Goal: Task Accomplishment & Management: Manage account settings

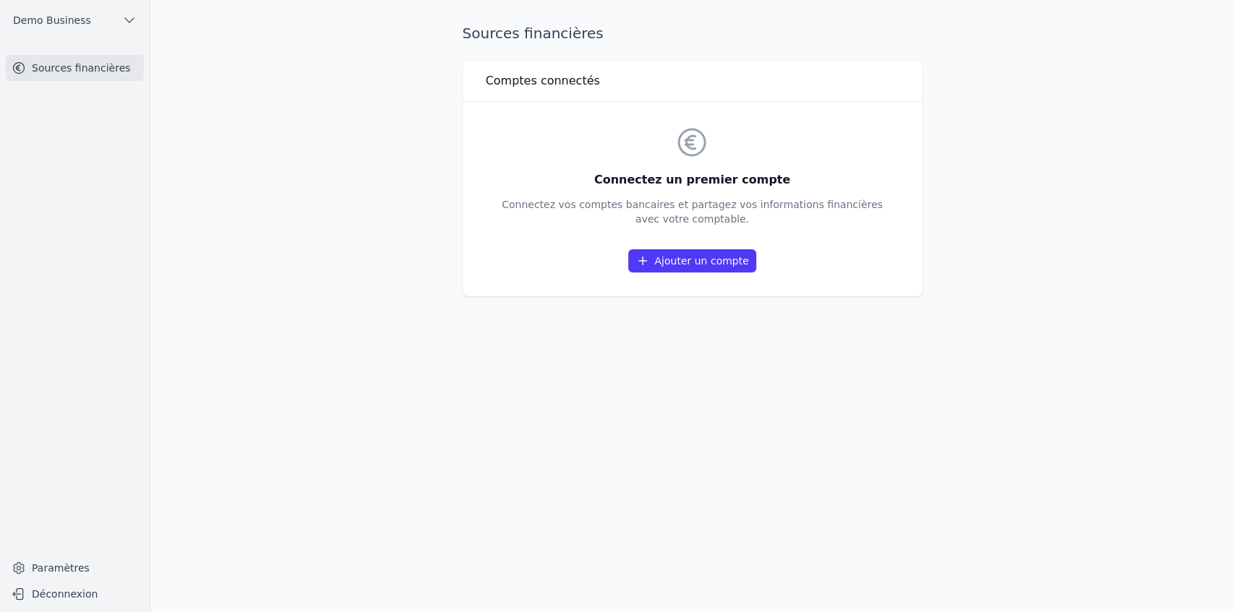
click at [686, 262] on link "Ajouter un compte" at bounding box center [691, 260] width 127 height 23
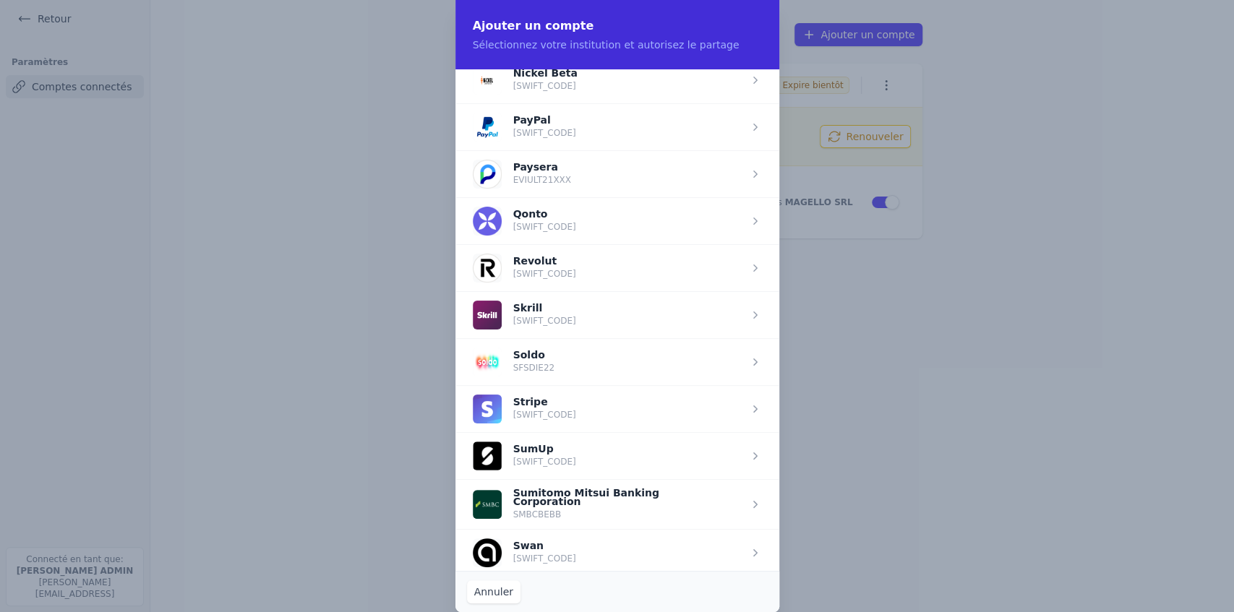
scroll to position [1590, 0]
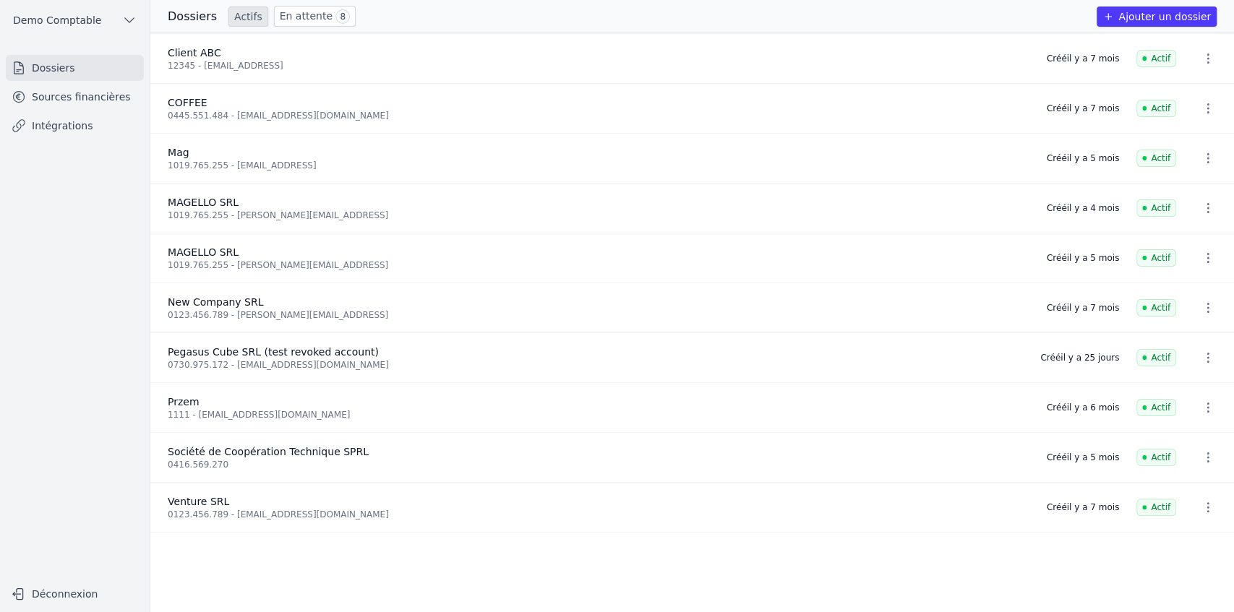
click at [68, 102] on link "Sources financières" at bounding box center [75, 97] width 138 height 26
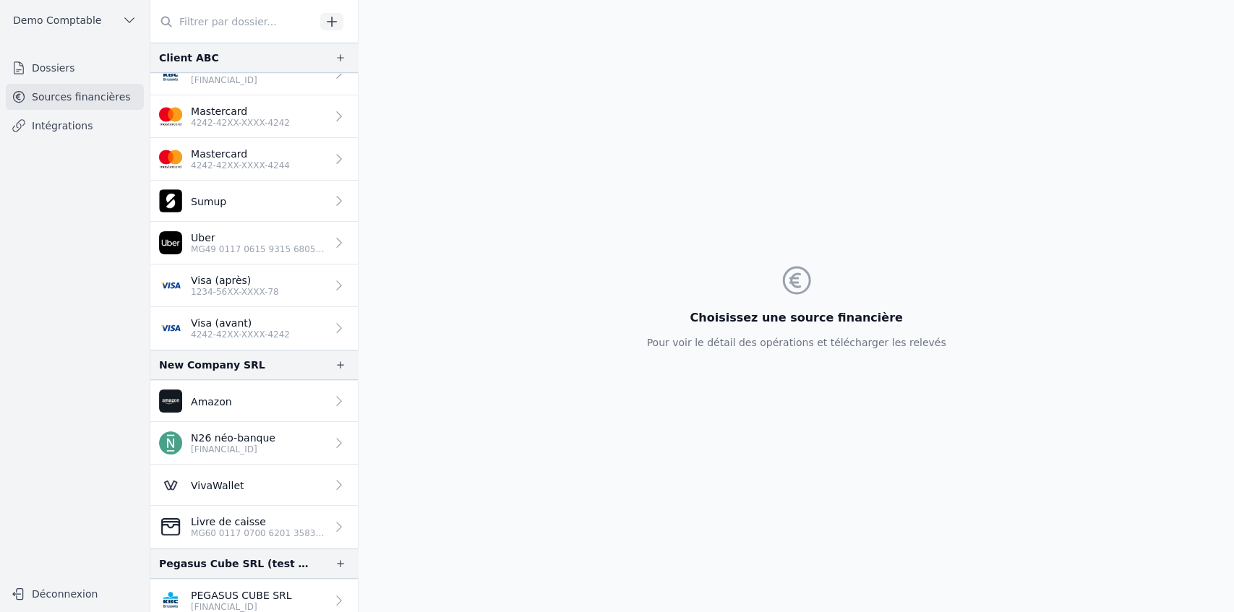
scroll to position [68, 0]
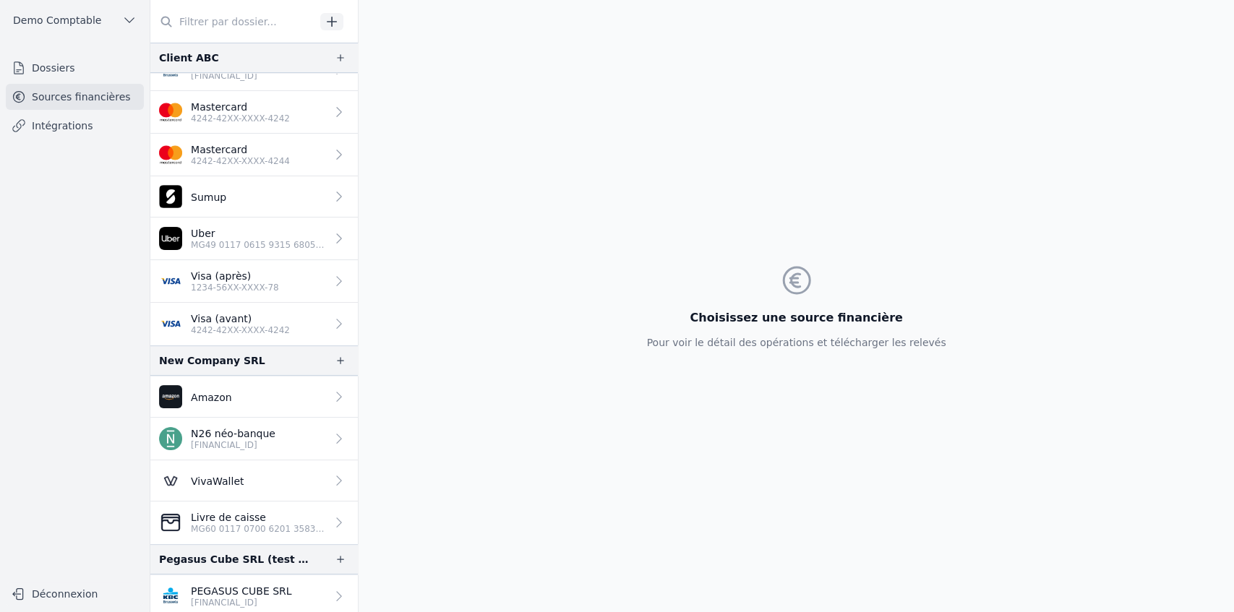
click at [260, 328] on p "4242-42XX-XXXX-4242" at bounding box center [240, 331] width 99 height 12
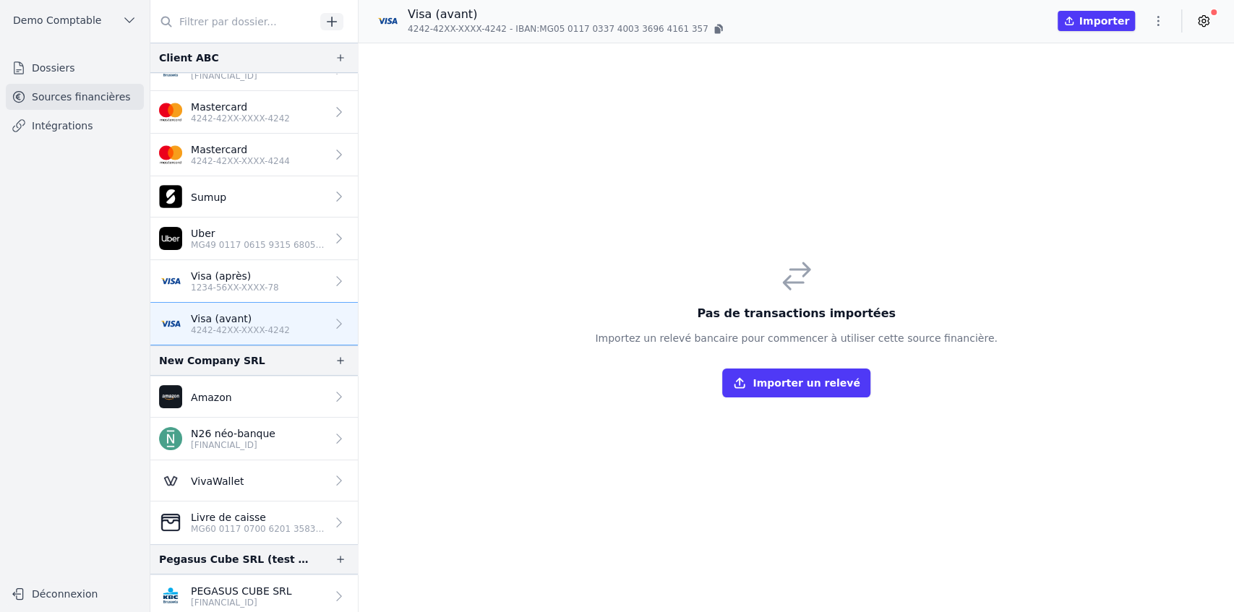
click at [337, 57] on icon "button" at bounding box center [340, 57] width 7 height 7
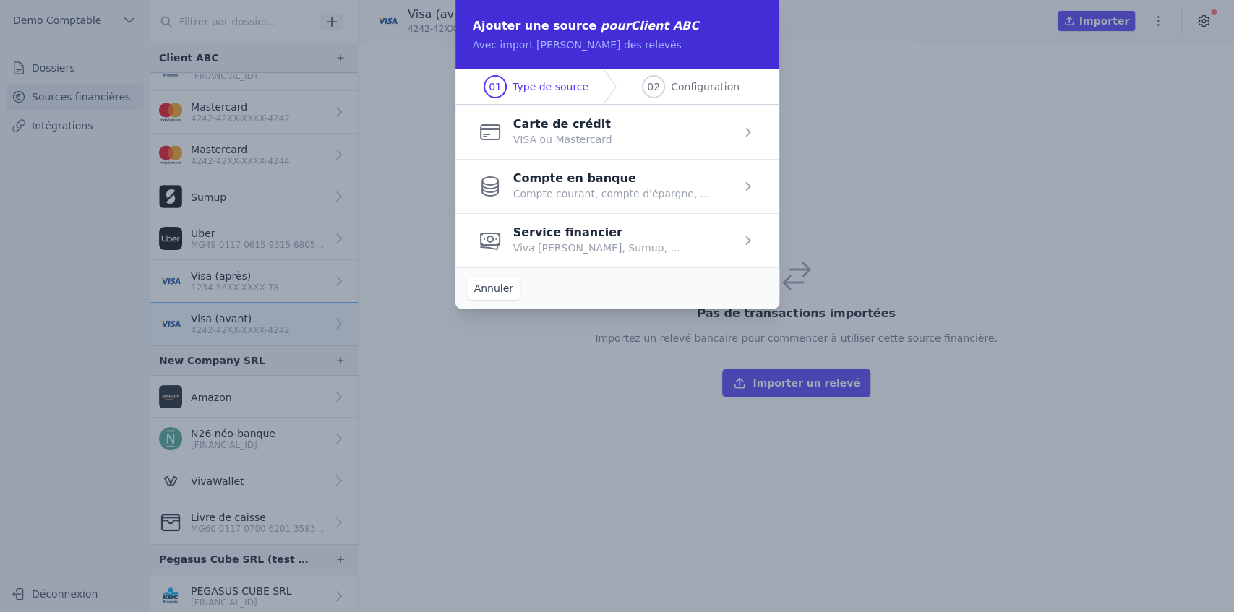
click at [549, 133] on span "button" at bounding box center [617, 132] width 324 height 54
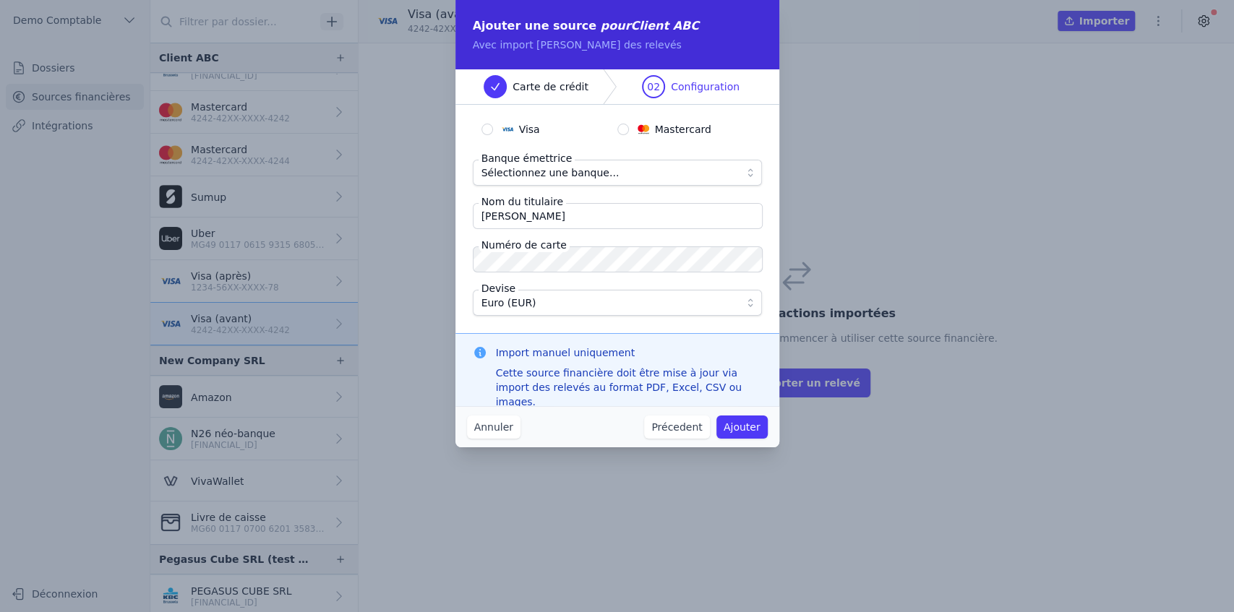
click at [486, 133] on input "Visa" at bounding box center [487, 130] width 12 height 12
radio input "true"
click at [620, 132] on input "Mastercard" at bounding box center [623, 130] width 12 height 12
radio input "true"
radio input "false"
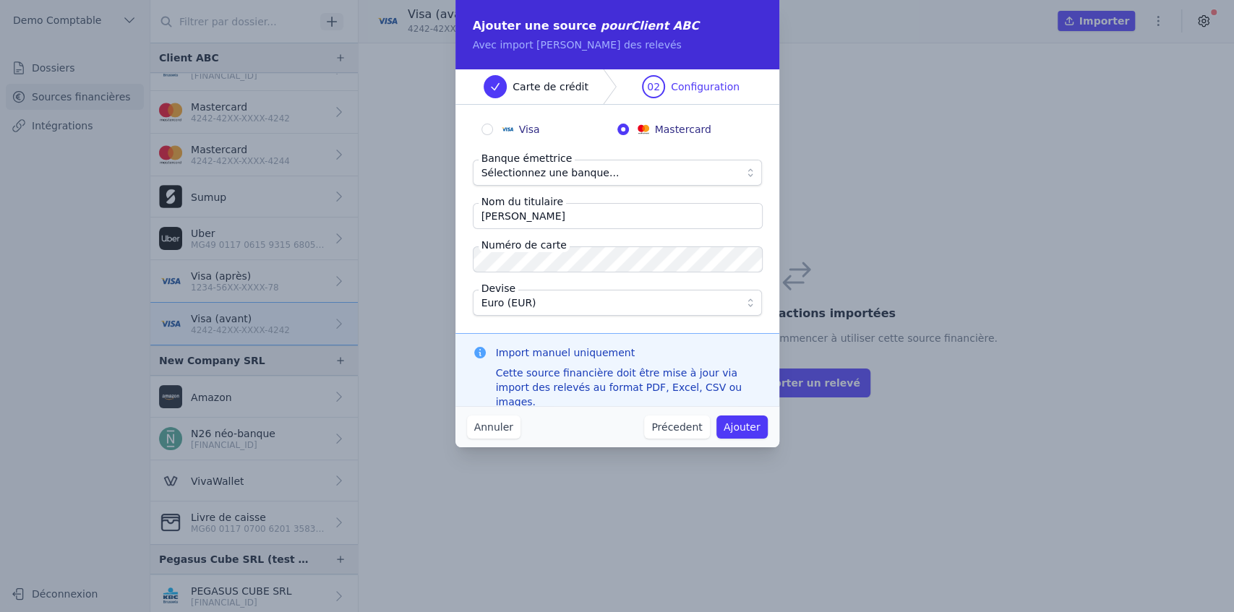
click at [575, 167] on span "Sélectionnez une banque..." at bounding box center [550, 172] width 138 height 17
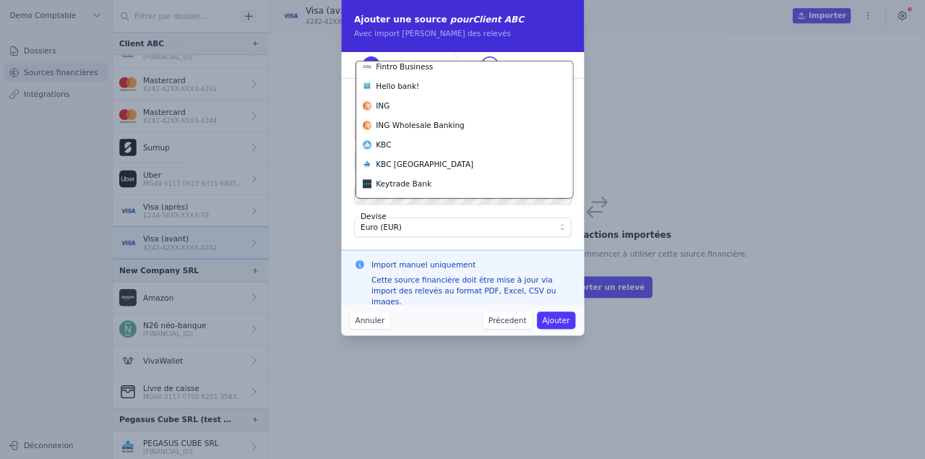
scroll to position [494, 0]
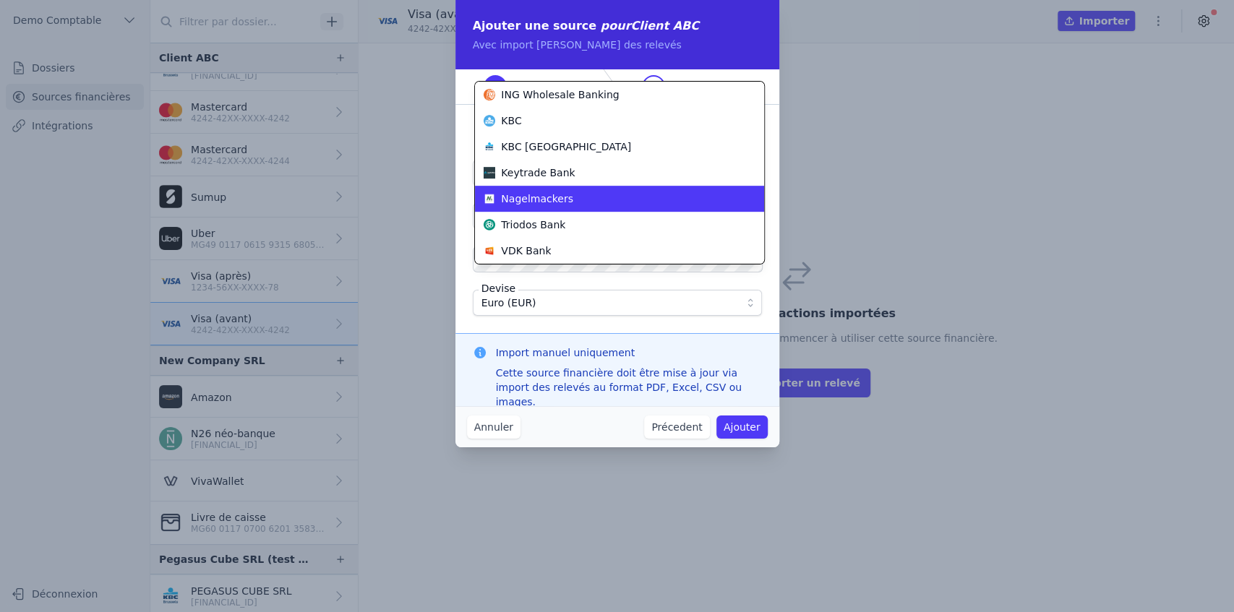
click at [541, 198] on span "Nagelmackers" at bounding box center [537, 199] width 72 height 14
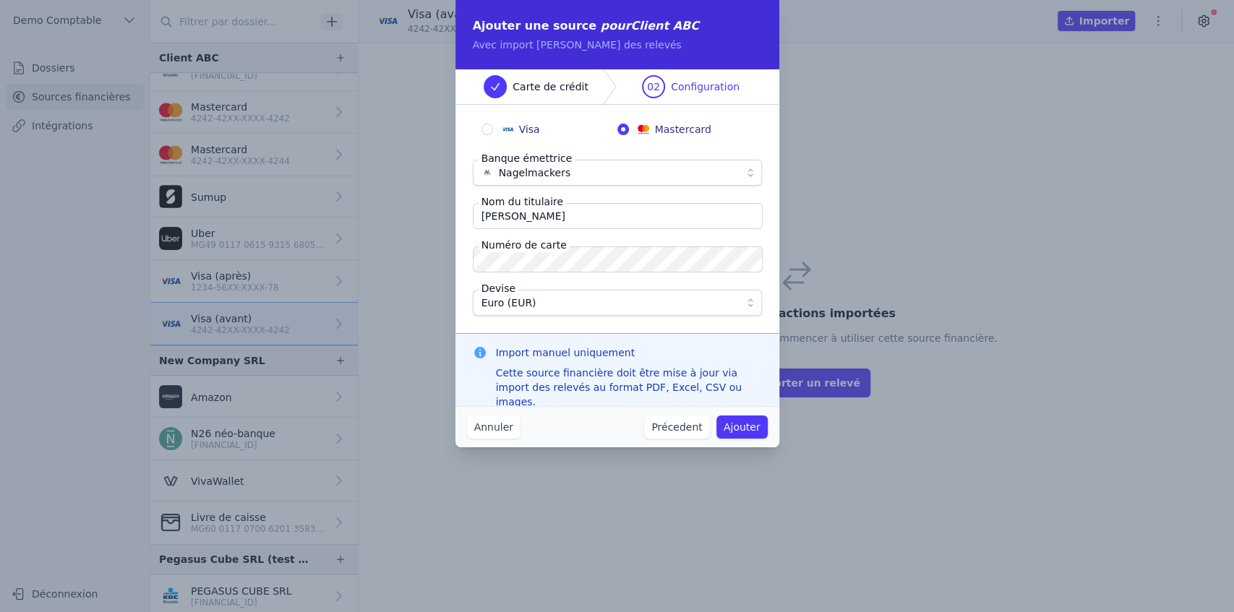
click at [546, 217] on input "Quentin Roquet" at bounding box center [618, 216] width 290 height 26
click at [492, 427] on button "Annuler" at bounding box center [493, 427] width 53 height 23
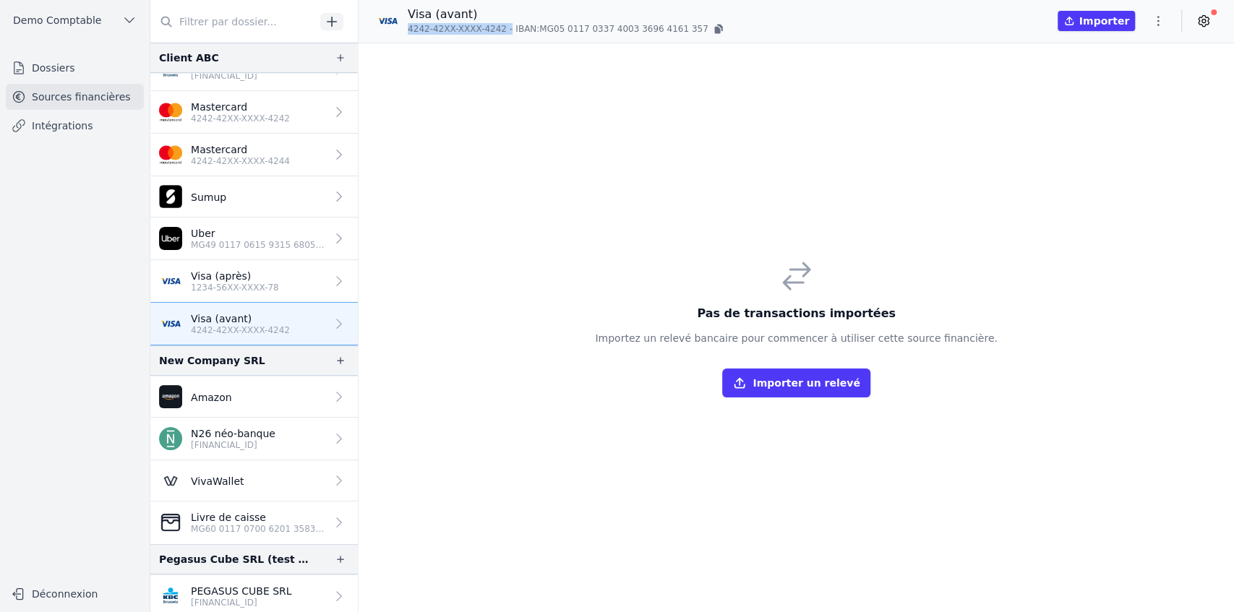
drag, startPoint x: 405, startPoint y: 30, endPoint x: 500, endPoint y: 29, distance: 95.4
click at [500, 29] on div "Visa (avant) 4242-42XX-XXXX-4242 - IBAN: MG05 0117 0337 4003 3696 4161 357" at bounding box center [551, 21] width 350 height 30
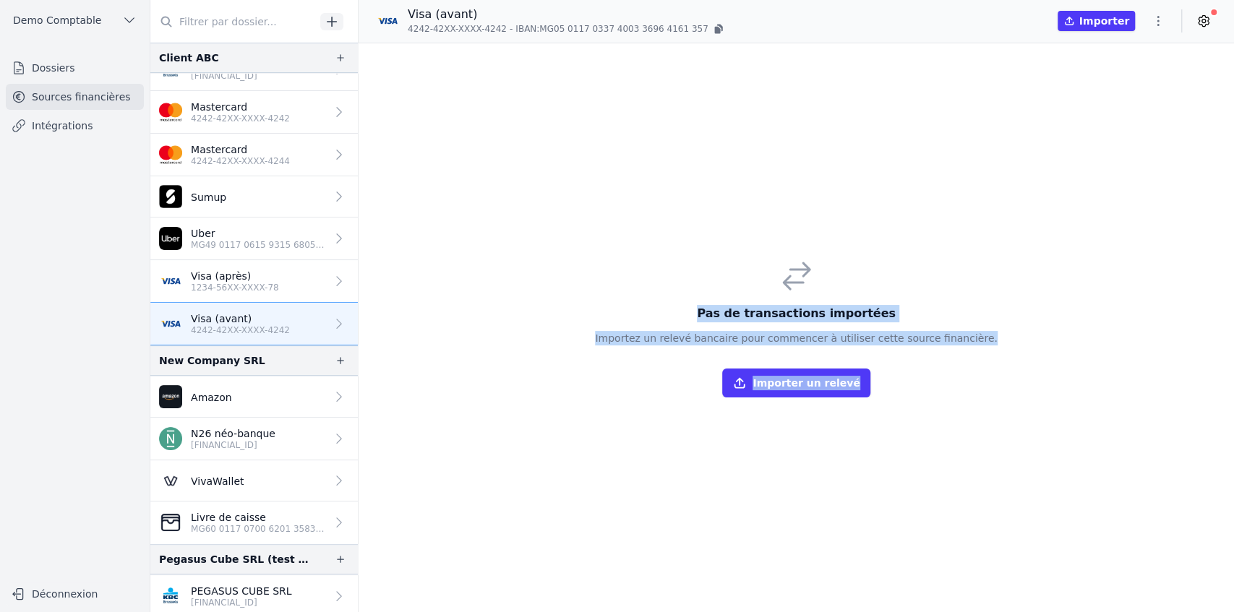
drag, startPoint x: 701, startPoint y: 319, endPoint x: 987, endPoint y: 346, distance: 286.7
click at [987, 346] on div "Pas de transactions importées Importez un relevé bancaire pour commencer à util…" at bounding box center [796, 327] width 875 height 569
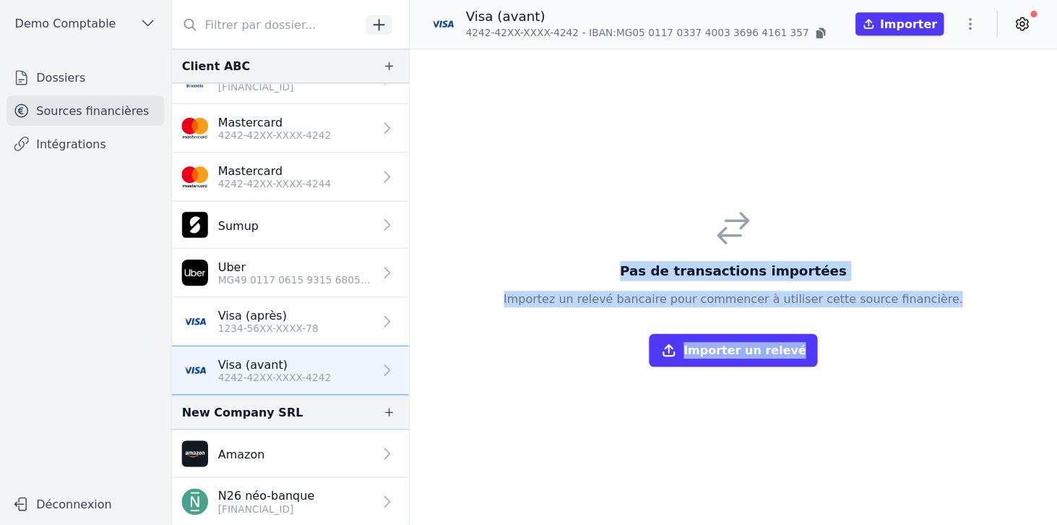
scroll to position [68, 0]
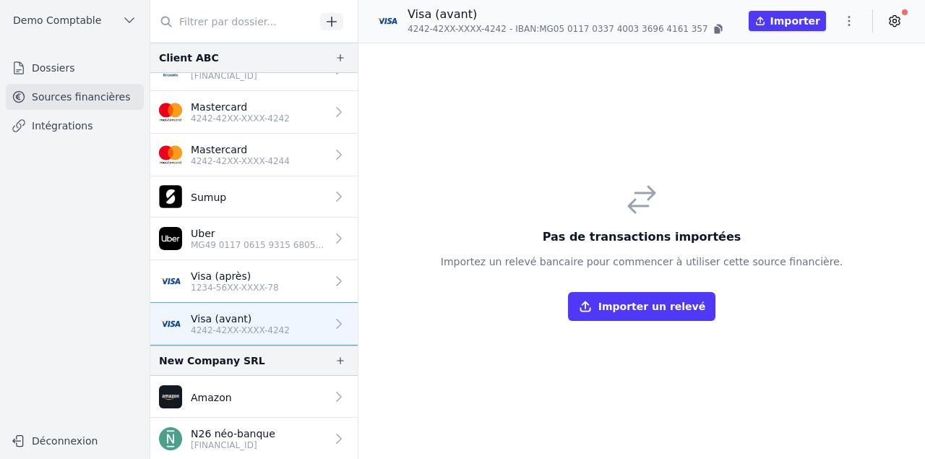
click at [452, 204] on div "Pas de transactions importées Importez un relevé bancaire pour commencer à util…" at bounding box center [642, 251] width 567 height 416
click at [647, 311] on button "Importer un relevé" at bounding box center [641, 306] width 147 height 29
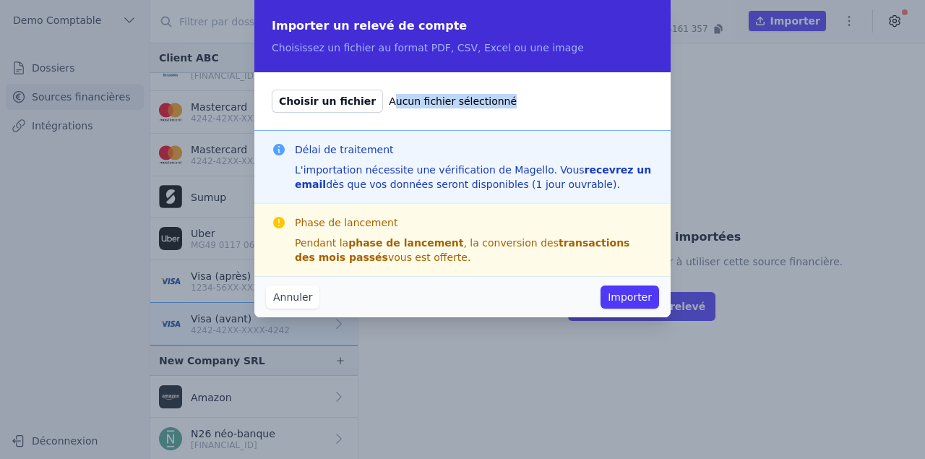
drag, startPoint x: 373, startPoint y: 101, endPoint x: 481, endPoint y: 100, distance: 108.4
click at [481, 100] on label "Choisir un fichier Aucun fichier sélectionné" at bounding box center [463, 101] width 382 height 23
click at [291, 295] on button "Annuler" at bounding box center [292, 297] width 53 height 23
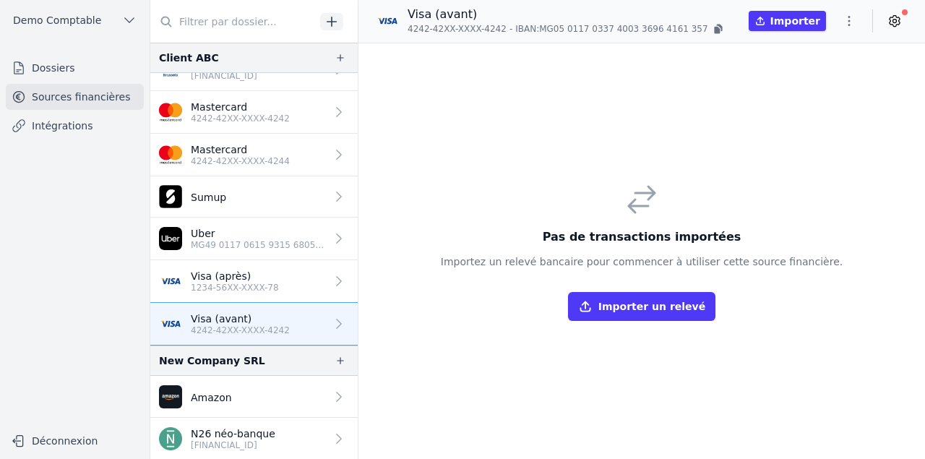
click at [253, 283] on p "1234-56XX-XXXX-78" at bounding box center [235, 288] width 88 height 12
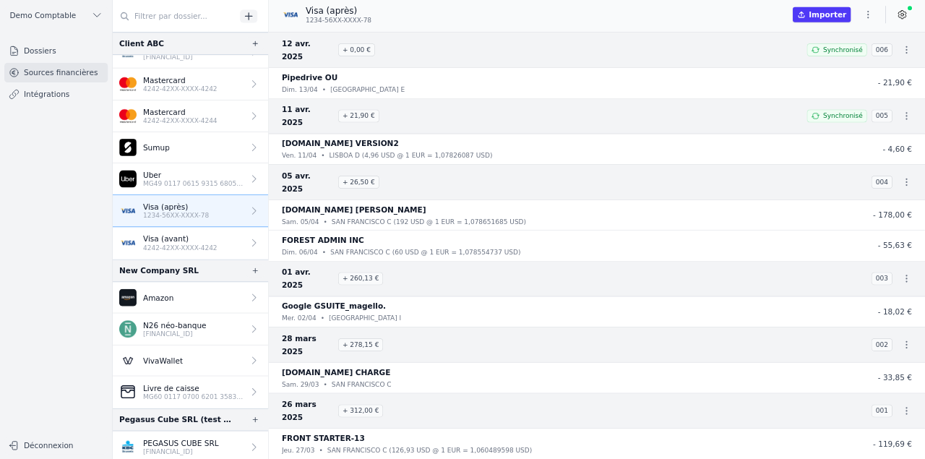
scroll to position [68, 0]
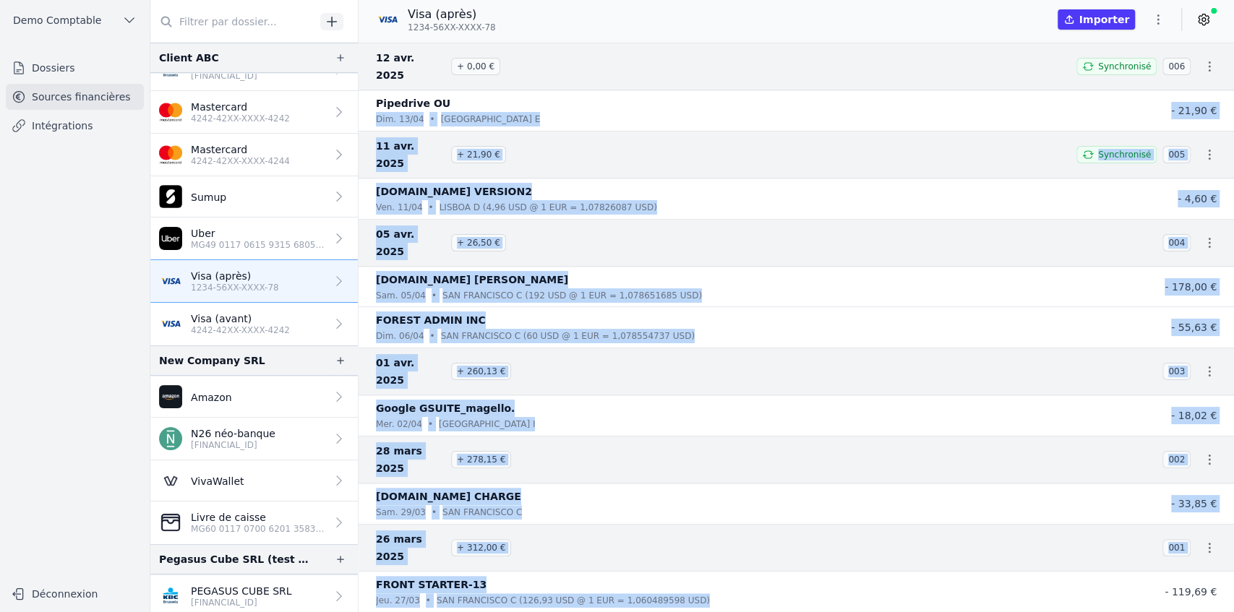
drag, startPoint x: 515, startPoint y: 88, endPoint x: 696, endPoint y: 494, distance: 444.9
click at [696, 494] on nav "[DATE] + 0,00 € Synchronisé 006 Pipedrive OU [DATE] • [GEOGRAPHIC_DATA] E - 21,…" at bounding box center [796, 328] width 875 height 570
click at [696, 593] on div "jeu. 27/03 • SAN FRANCISCO C (126,93 USD @ 1 EUR = 1,060489598 USD)" at bounding box center [753, 600] width 754 height 14
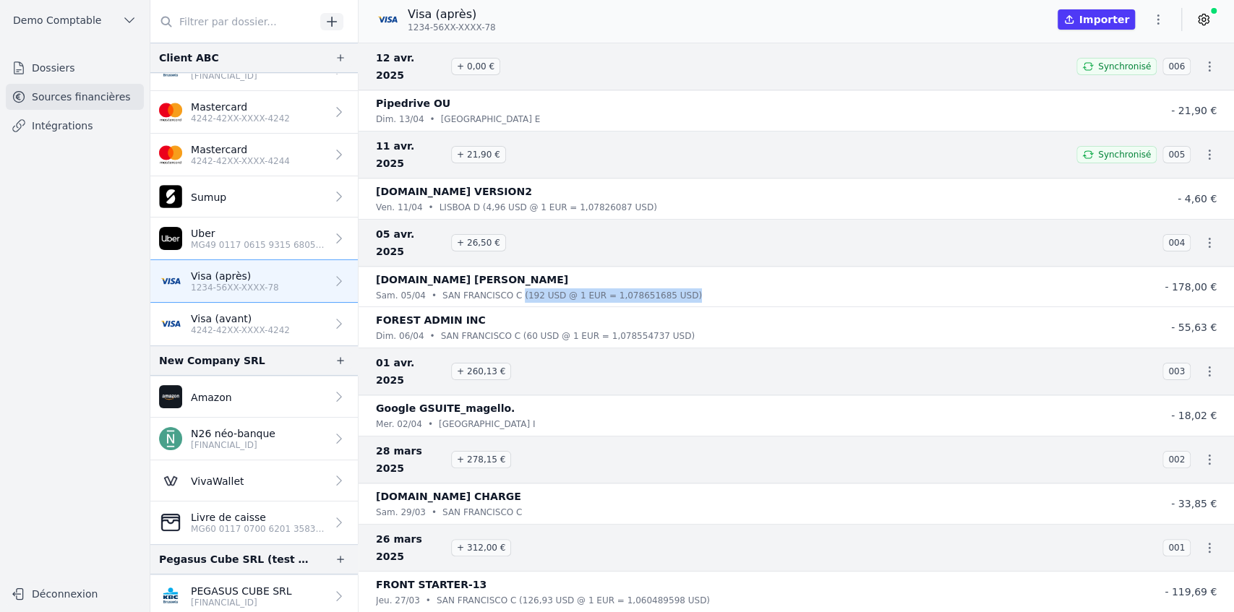
drag, startPoint x: 507, startPoint y: 242, endPoint x: 666, endPoint y: 240, distance: 158.3
click at [666, 288] on div "[DATE] • [GEOGRAPHIC_DATA][PERSON_NAME] C (192 USD @ 1 EUR = 1,078651685 USD)" at bounding box center [753, 295] width 754 height 14
click at [1200, 16] on icon at bounding box center [1203, 19] width 14 height 14
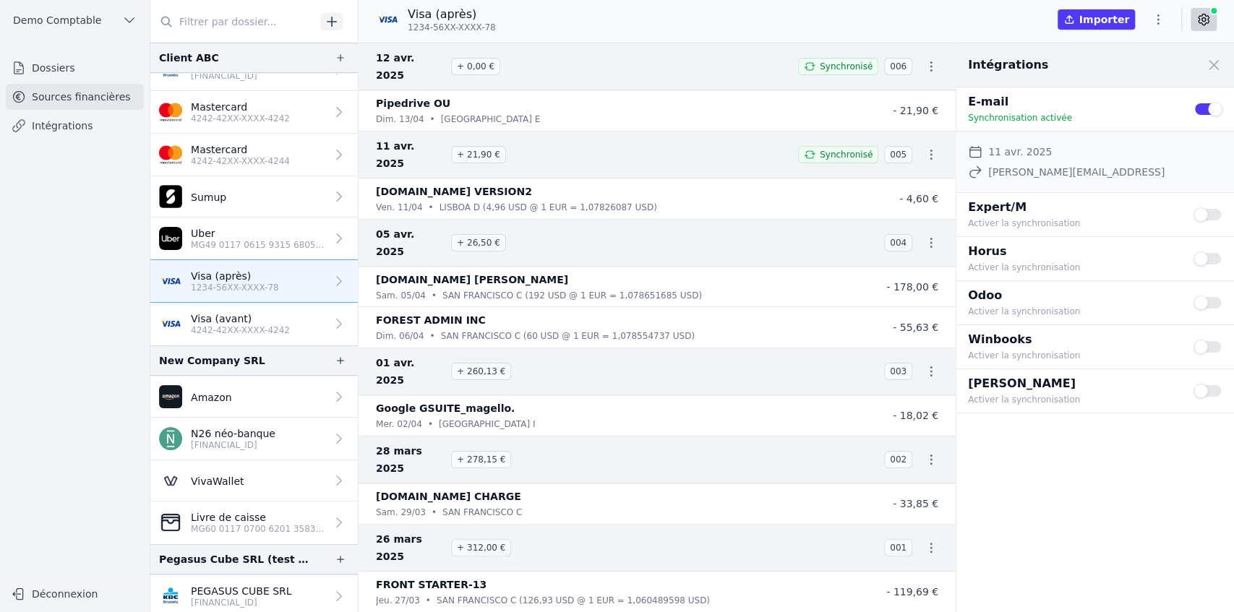
click at [977, 380] on p "[PERSON_NAME]" at bounding box center [1072, 383] width 208 height 17
click at [1204, 389] on button "Use setting" at bounding box center [1207, 391] width 29 height 14
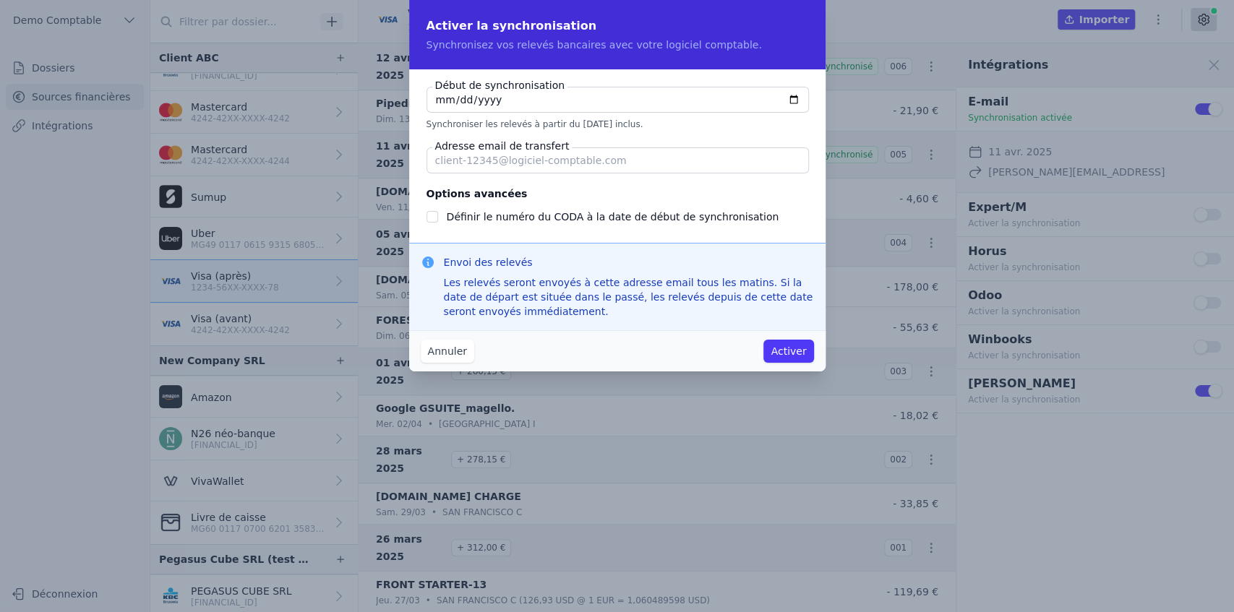
click at [795, 100] on input "[DATE]" at bounding box center [617, 100] width 382 height 26
type input "2025-01-16"
checkbox input "false"
type input "2025-01-01"
click at [666, 186] on fieldset "Options avancées Définir le numéro du CODA à la date de début de synchronisation" at bounding box center [617, 205] width 382 height 40
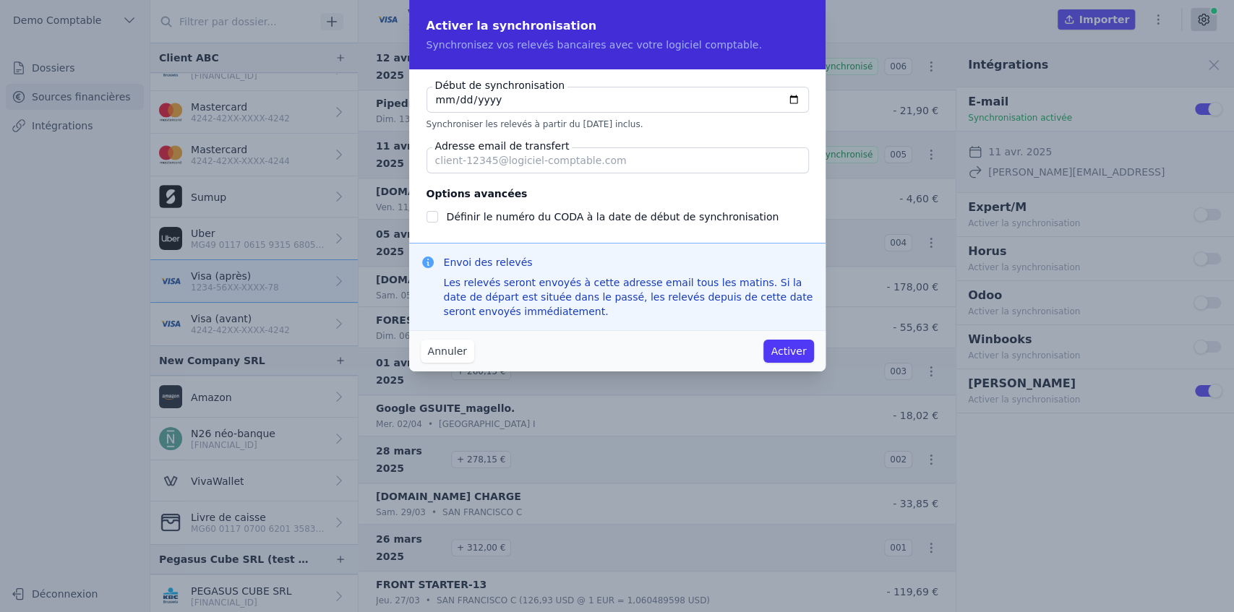
click at [451, 357] on button "Annuler" at bounding box center [447, 351] width 53 height 23
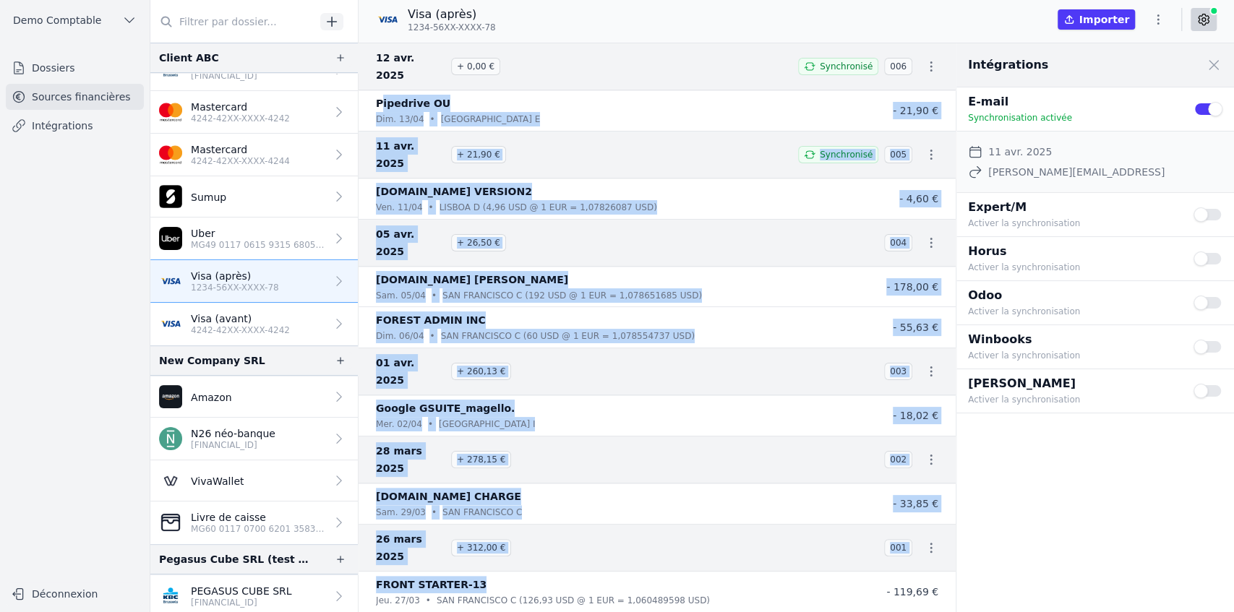
drag, startPoint x: 379, startPoint y: 81, endPoint x: 523, endPoint y: 483, distance: 426.6
click at [523, 483] on nav "[DATE] + 0,00 € Synchronisé 006 Pipedrive OU [DATE] • [GEOGRAPHIC_DATA] E - 21,…" at bounding box center [657, 328] width 597 height 570
click at [396, 354] on span "01 avr. 2025" at bounding box center [410, 371] width 69 height 35
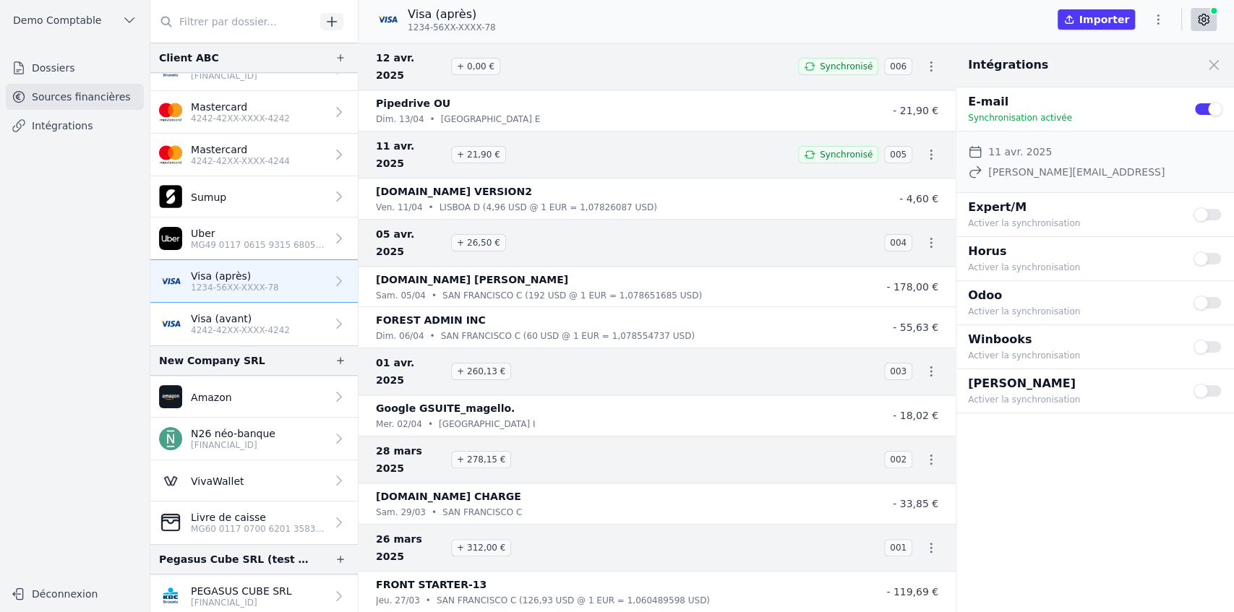
click at [395, 354] on span "01 avr. 2025" at bounding box center [410, 371] width 69 height 35
click at [1112, 25] on button "Importer" at bounding box center [1095, 19] width 77 height 20
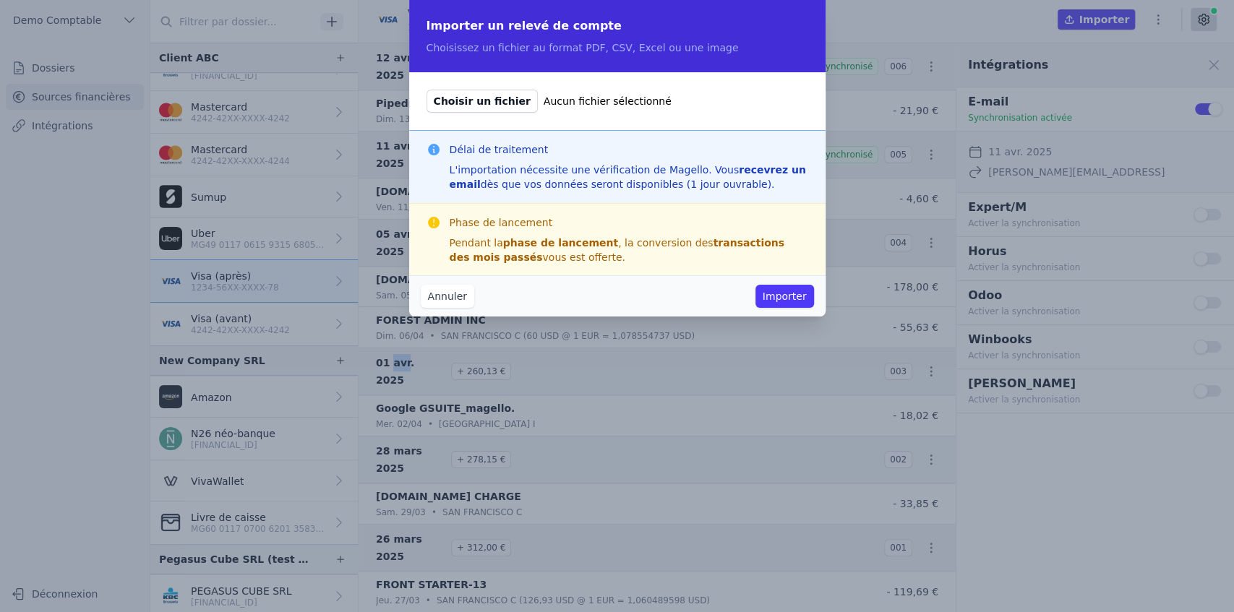
click at [450, 298] on button "Annuler" at bounding box center [447, 296] width 53 height 23
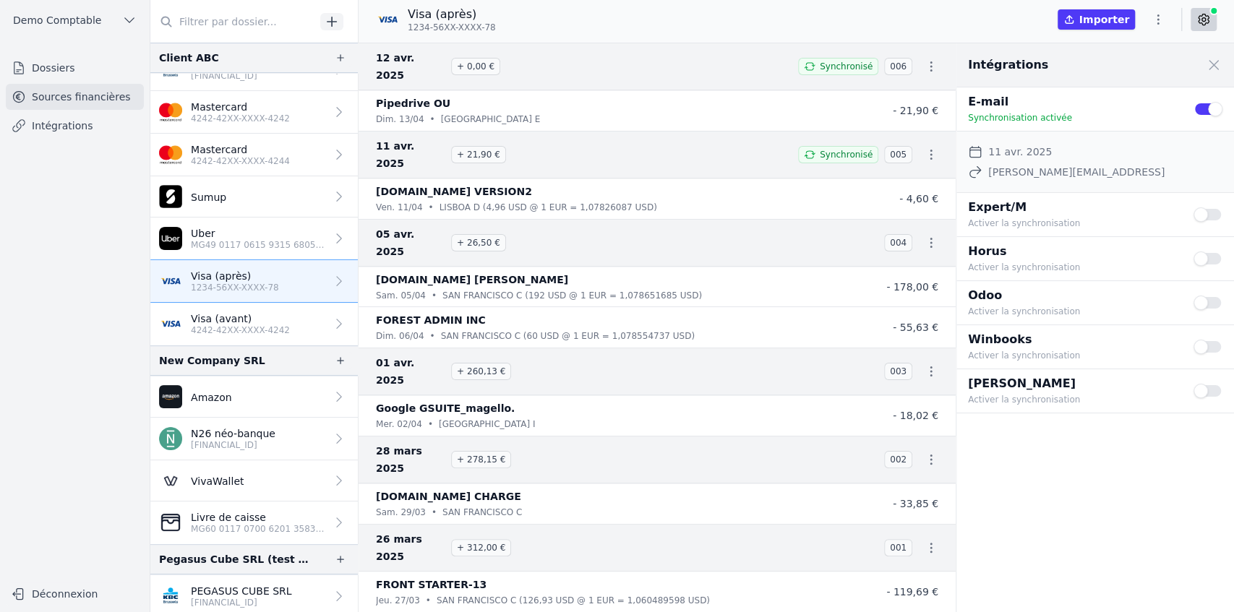
click at [569, 36] on div "Visa (après) 1234-56XX-XXXX-78 Importer" at bounding box center [796, 21] width 875 height 43
click at [1101, 20] on button "Importer" at bounding box center [1095, 19] width 77 height 20
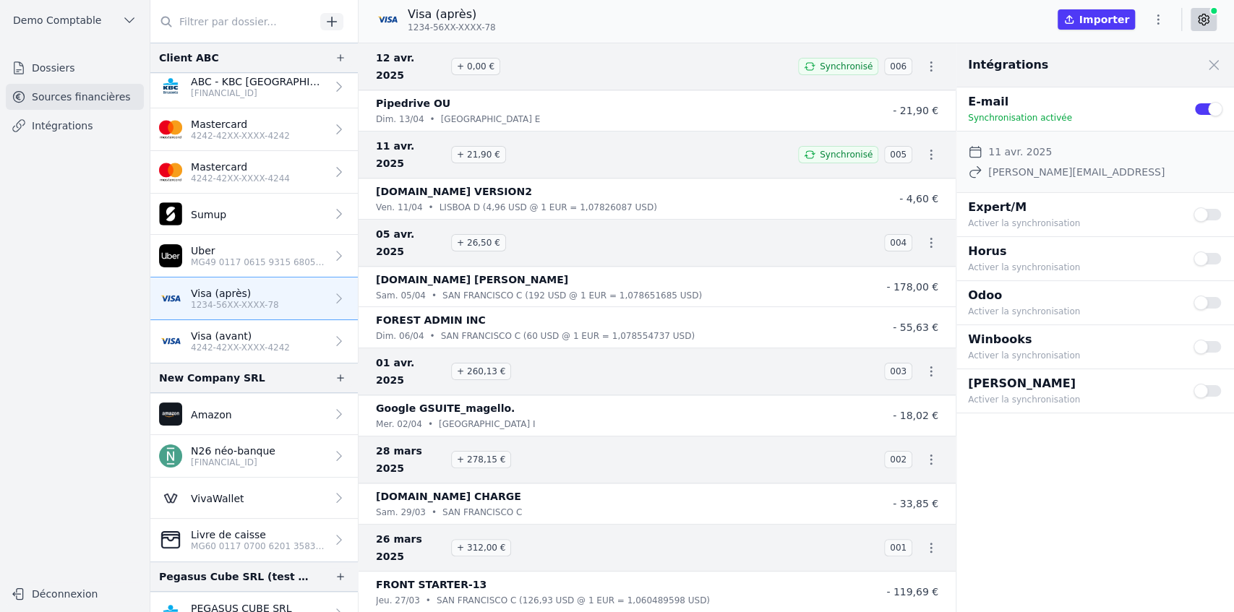
scroll to position [68, 0]
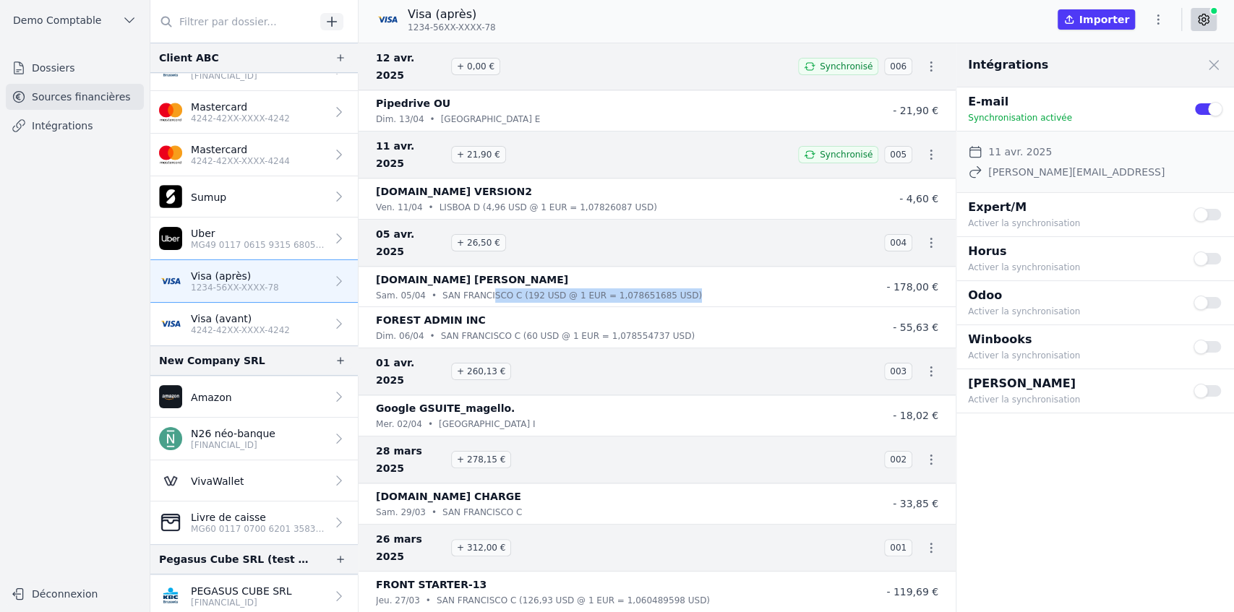
drag, startPoint x: 481, startPoint y: 241, endPoint x: 692, endPoint y: 244, distance: 211.8
click at [692, 288] on div "[DATE] • [GEOGRAPHIC_DATA][PERSON_NAME] C (192 USD @ 1 EUR = 1,078651685 USD)" at bounding box center [614, 295] width 476 height 14
drag, startPoint x: 893, startPoint y: 234, endPoint x: 942, endPoint y: 233, distance: 48.5
click at [942, 267] on li "AIRTABLE.COM BILL sam. 05/04 • SAN FRANCISCO C (192 USD @ 1 EUR = 1,078651685 U…" at bounding box center [657, 287] width 597 height 40
drag, startPoint x: 505, startPoint y: 241, endPoint x: 664, endPoint y: 243, distance: 159.0
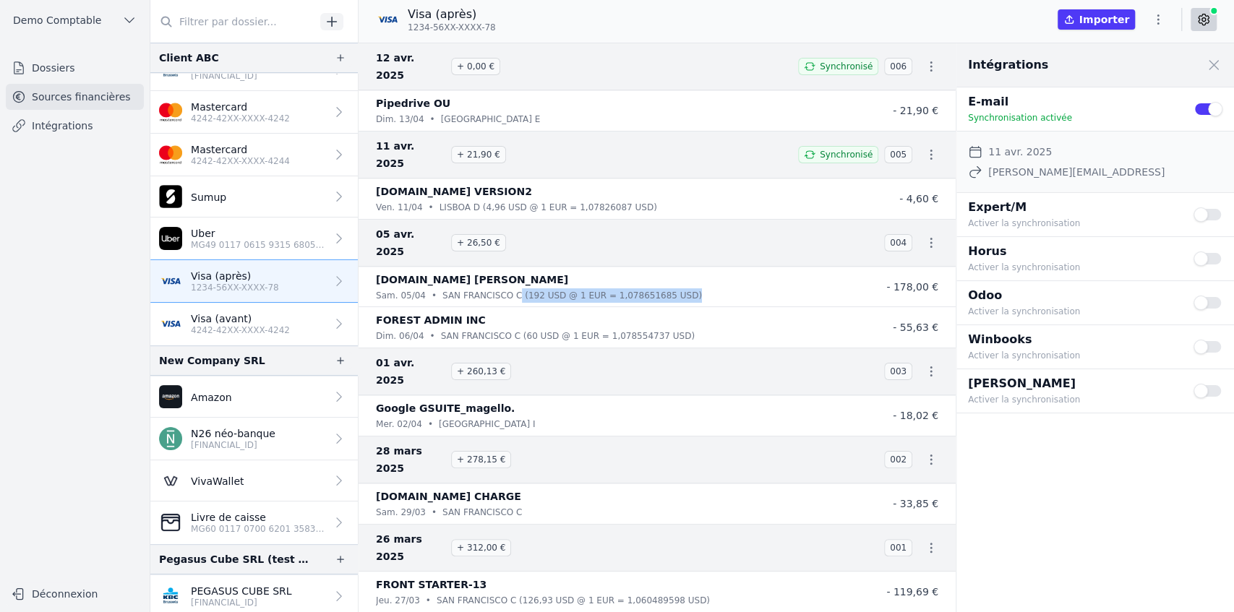
click at [664, 288] on div "[DATE] • [GEOGRAPHIC_DATA][PERSON_NAME] C (192 USD @ 1 EUR = 1,078651685 USD)" at bounding box center [614, 295] width 476 height 14
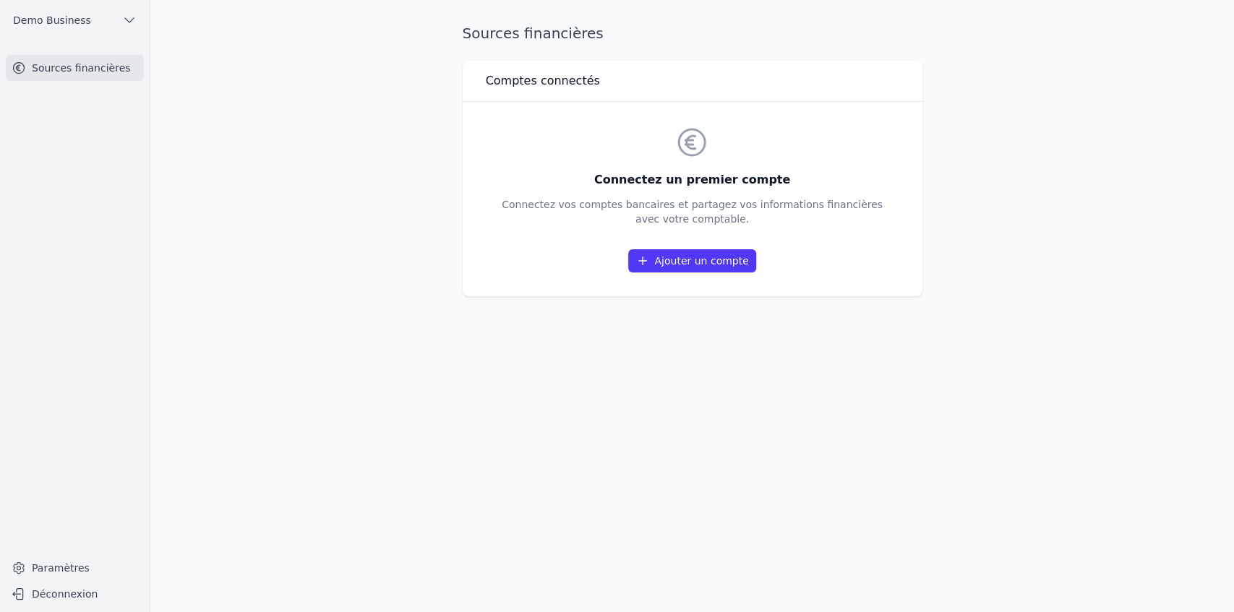
click at [658, 257] on link "Ajouter un compte" at bounding box center [691, 260] width 127 height 23
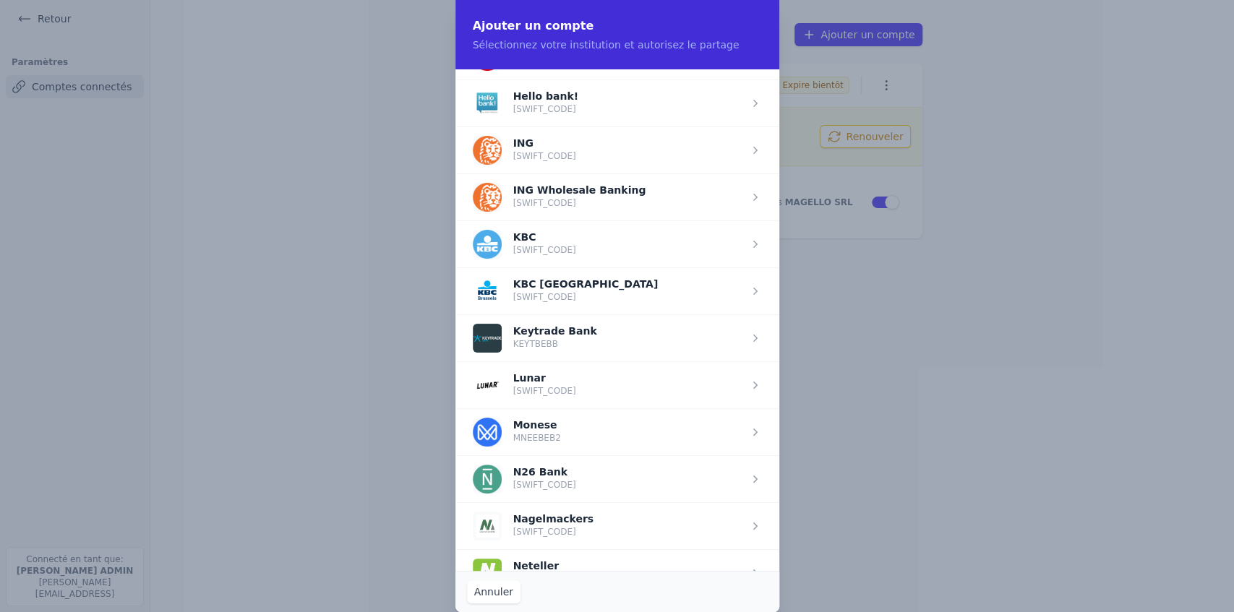
scroll to position [1060, 0]
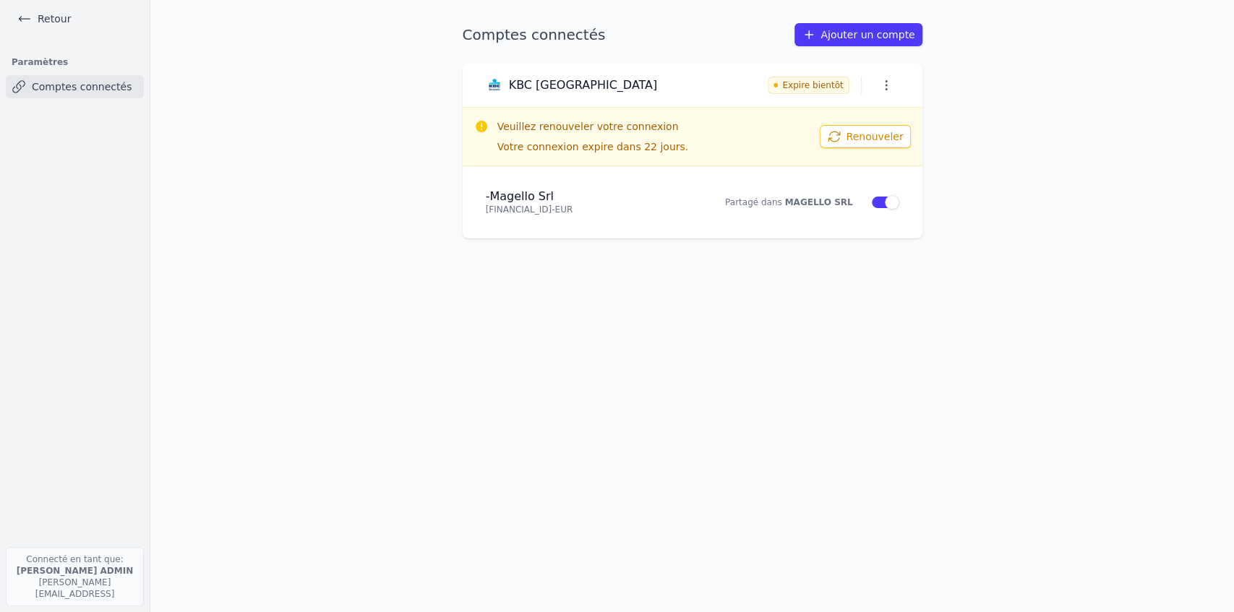
click at [42, 20] on link "Retour" at bounding box center [44, 19] width 65 height 20
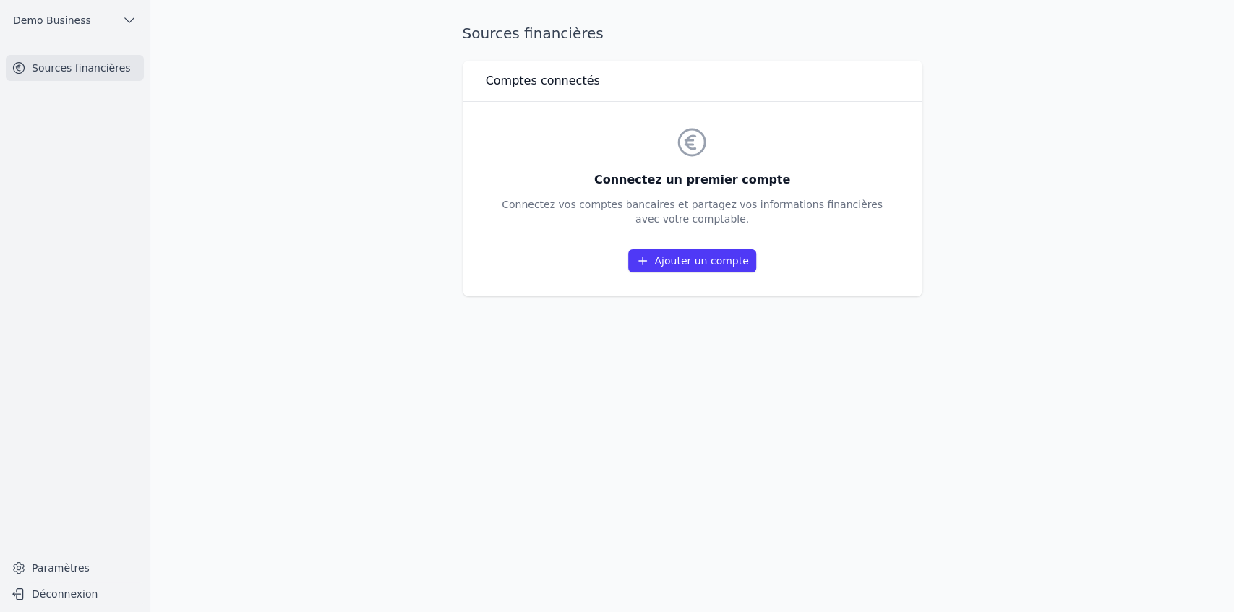
click at [81, 24] on span "Demo Business" at bounding box center [52, 20] width 78 height 14
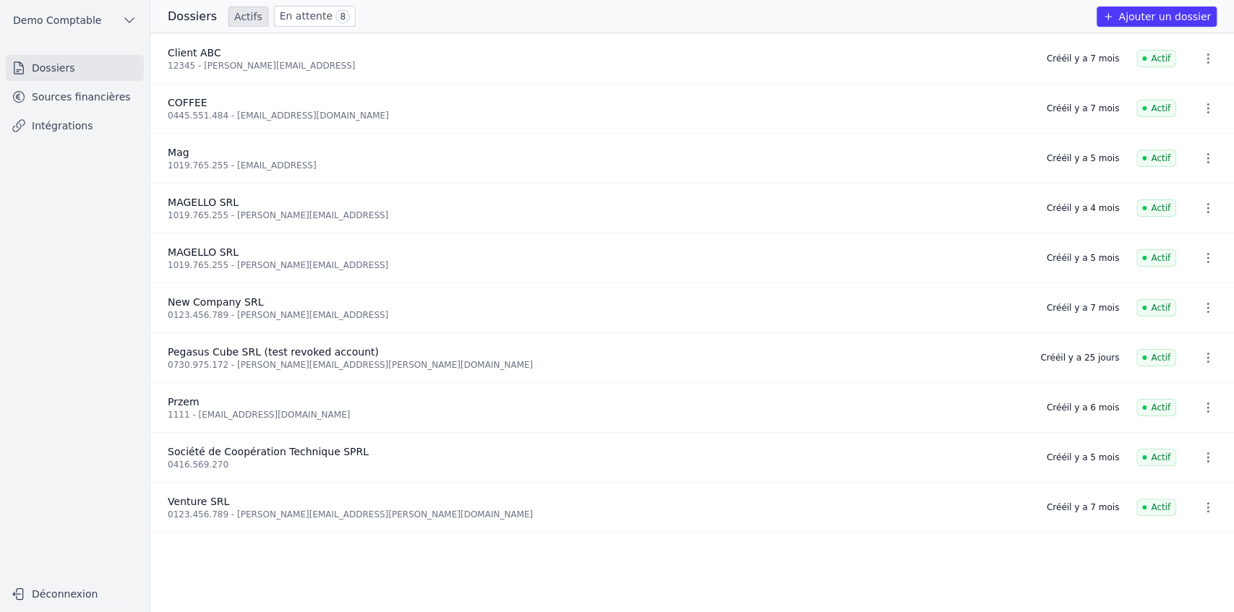
click at [66, 95] on link "Sources financières" at bounding box center [75, 97] width 138 height 26
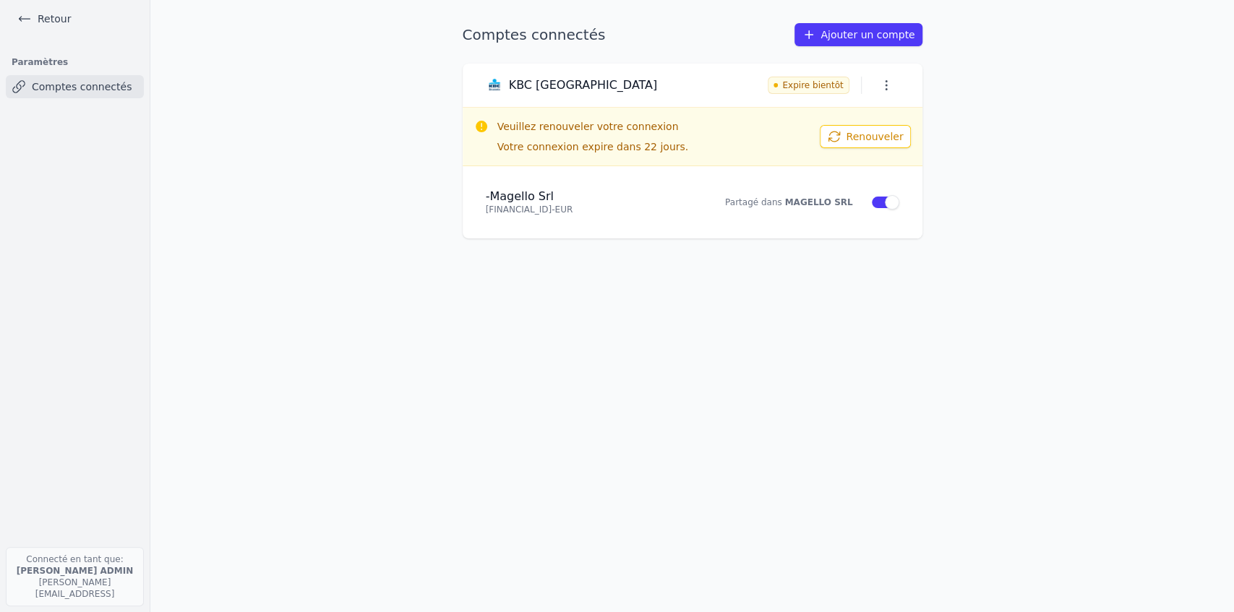
click at [61, 19] on link "Retour" at bounding box center [44, 19] width 65 height 20
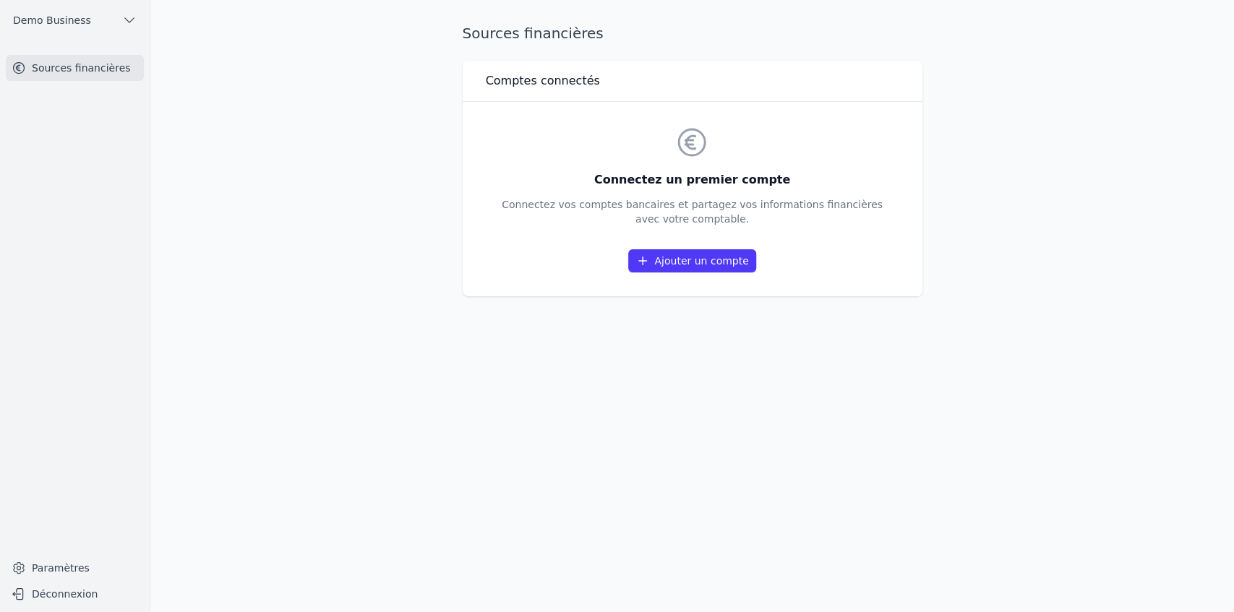
drag, startPoint x: 465, startPoint y: 33, endPoint x: 828, endPoint y: 292, distance: 445.7
click at [828, 292] on div "Sources financières Comptes connectés Connectez un premier compte Connectez vos…" at bounding box center [692, 306] width 506 height 566
click at [828, 292] on div "Connectez un premier compte Connectez vos comptes bancaires et partagez vos inf…" at bounding box center [693, 199] width 460 height 194
click at [659, 261] on link "Ajouter un compte" at bounding box center [691, 260] width 127 height 23
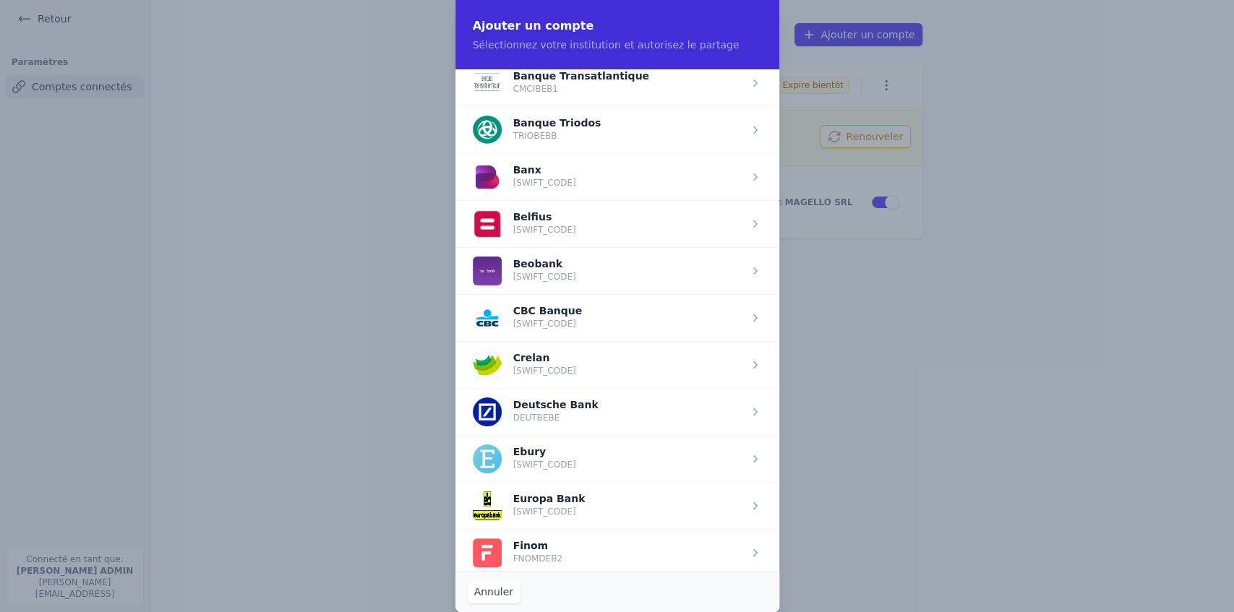
scroll to position [434, 0]
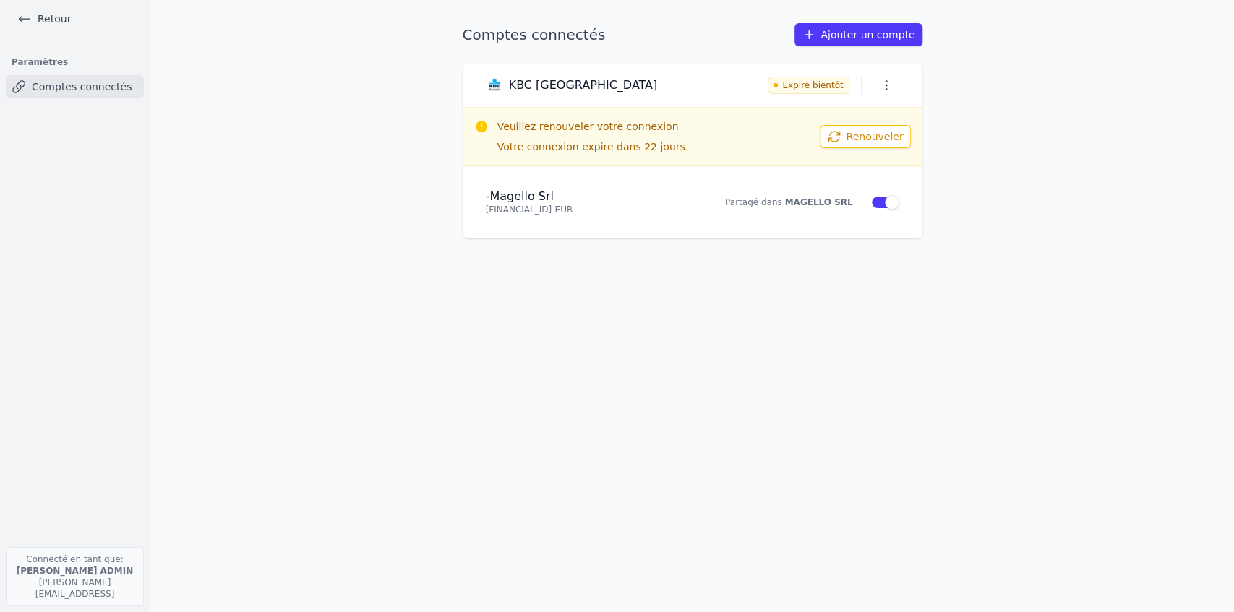
click at [39, 11] on link "Retour" at bounding box center [44, 19] width 65 height 20
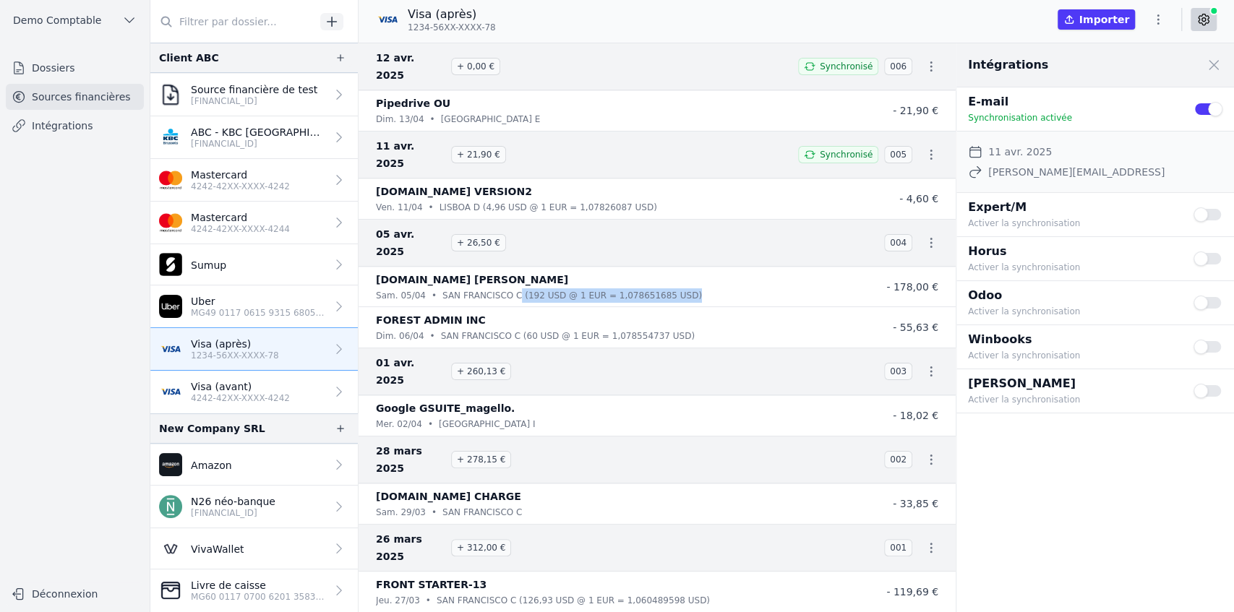
click at [54, 60] on link "Dossiers" at bounding box center [75, 68] width 138 height 26
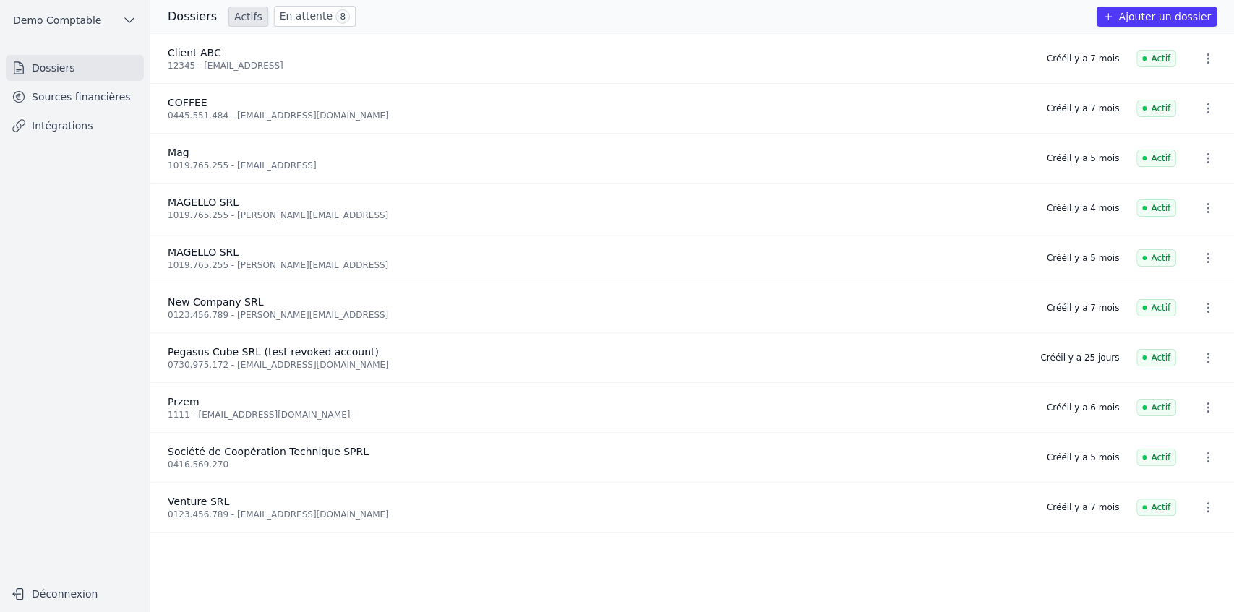
click at [1143, 20] on button "Ajouter un dossier" at bounding box center [1157, 17] width 120 height 20
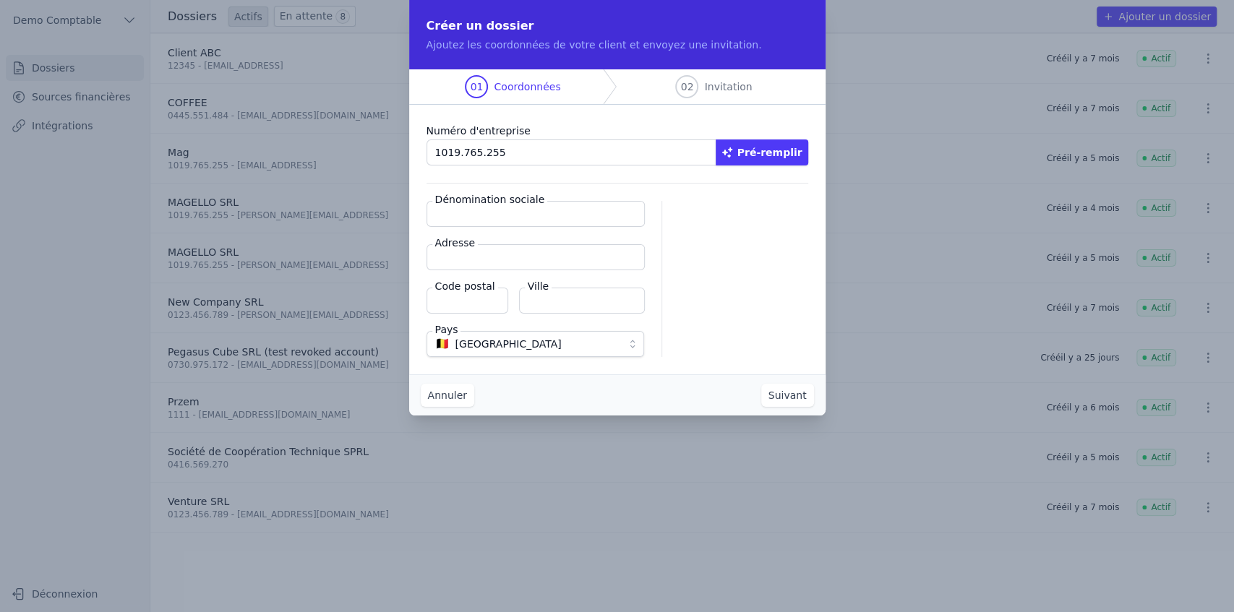
type input "1019.765.255"
click at [752, 146] on button "Pré-remplir" at bounding box center [762, 153] width 93 height 26
type input "MAGELLO SRL"
type input "[GEOGRAPHIC_DATA] 30/16"
type input "1050"
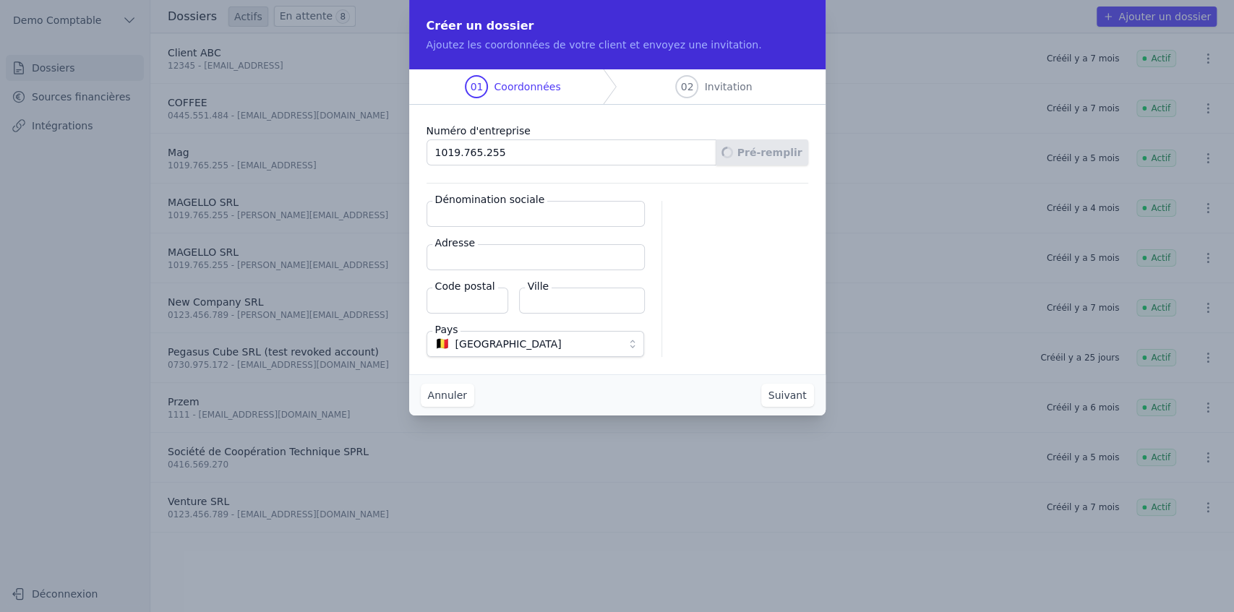
type input "Ixelles"
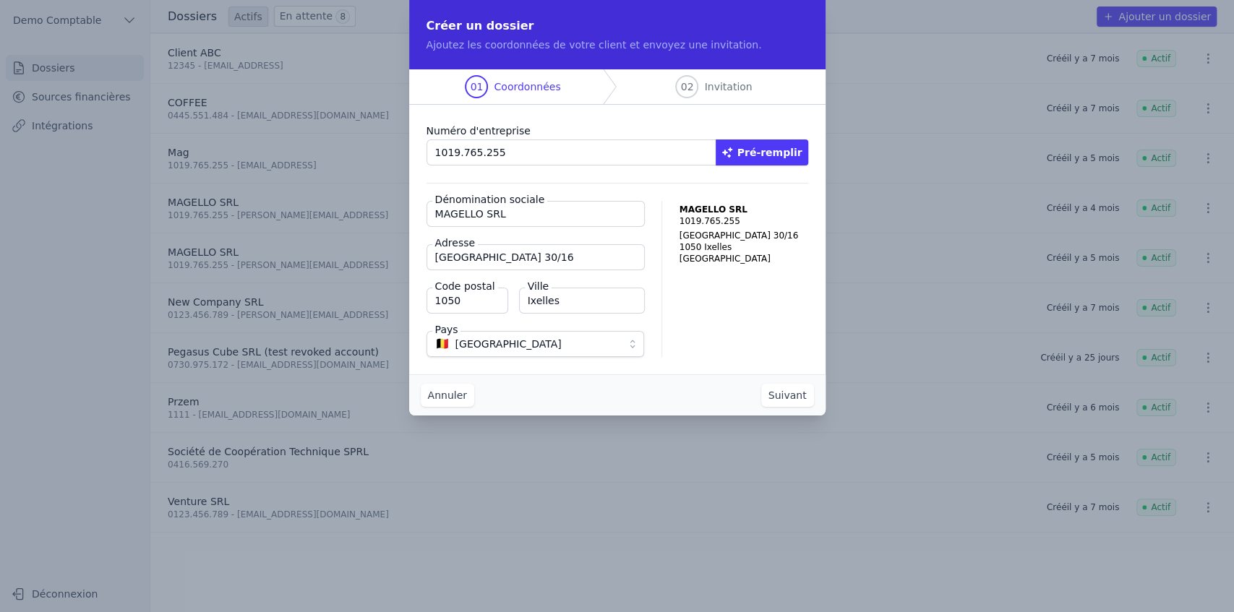
click at [786, 392] on button "Suivant" at bounding box center [787, 395] width 53 height 23
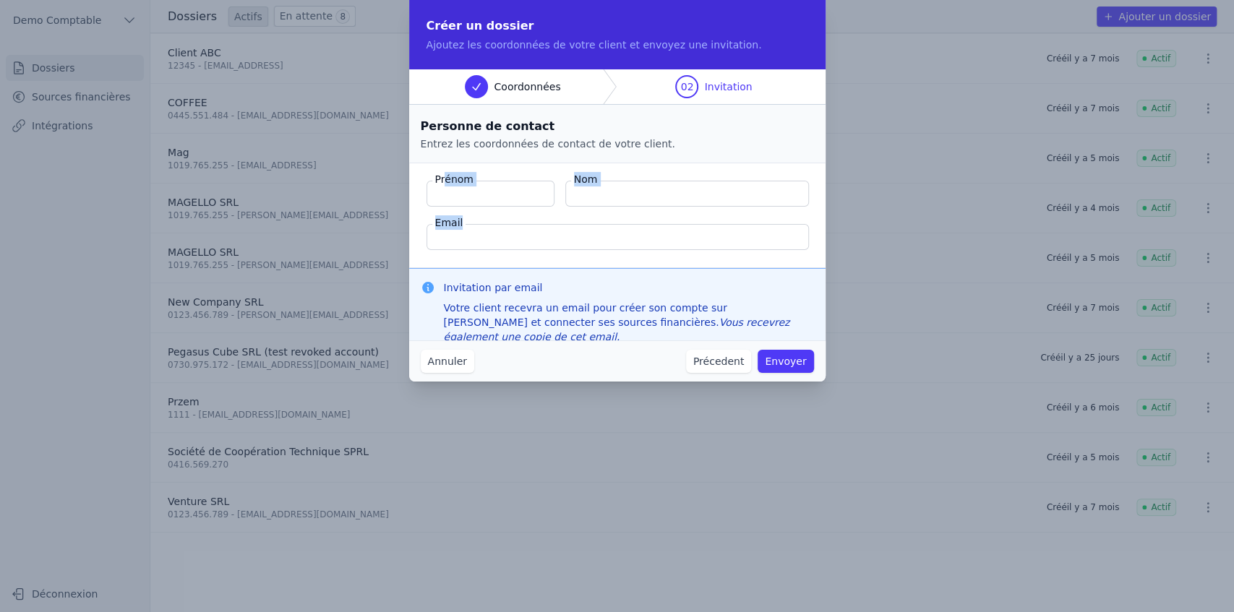
drag, startPoint x: 445, startPoint y: 175, endPoint x: 668, endPoint y: 244, distance: 233.0
click at [668, 244] on fieldset "Prénom Nom Email" at bounding box center [617, 215] width 416 height 105
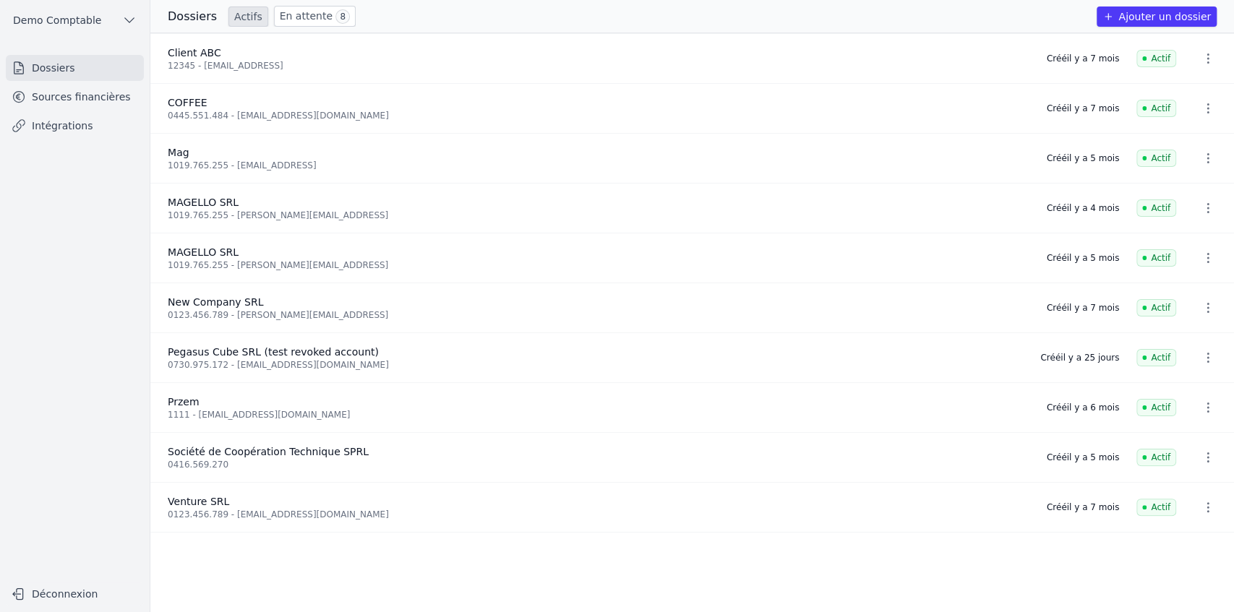
click at [68, 98] on link "Sources financières" at bounding box center [75, 97] width 138 height 26
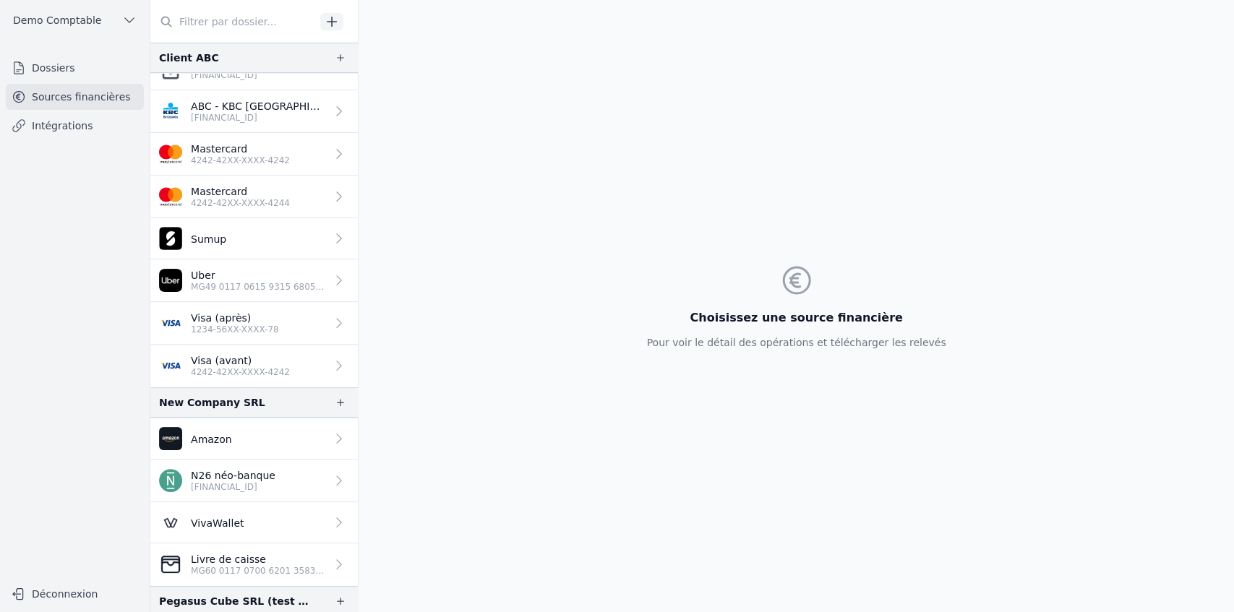
scroll to position [68, 0]
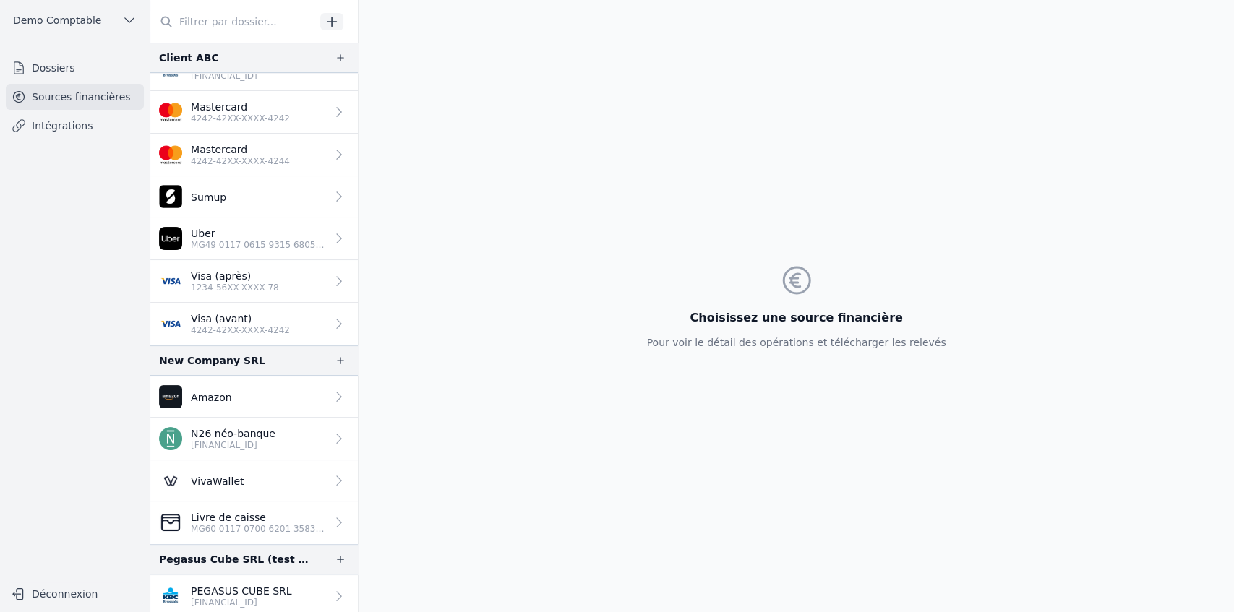
click at [240, 597] on p "[FINANCIAL_ID]" at bounding box center [241, 603] width 101 height 12
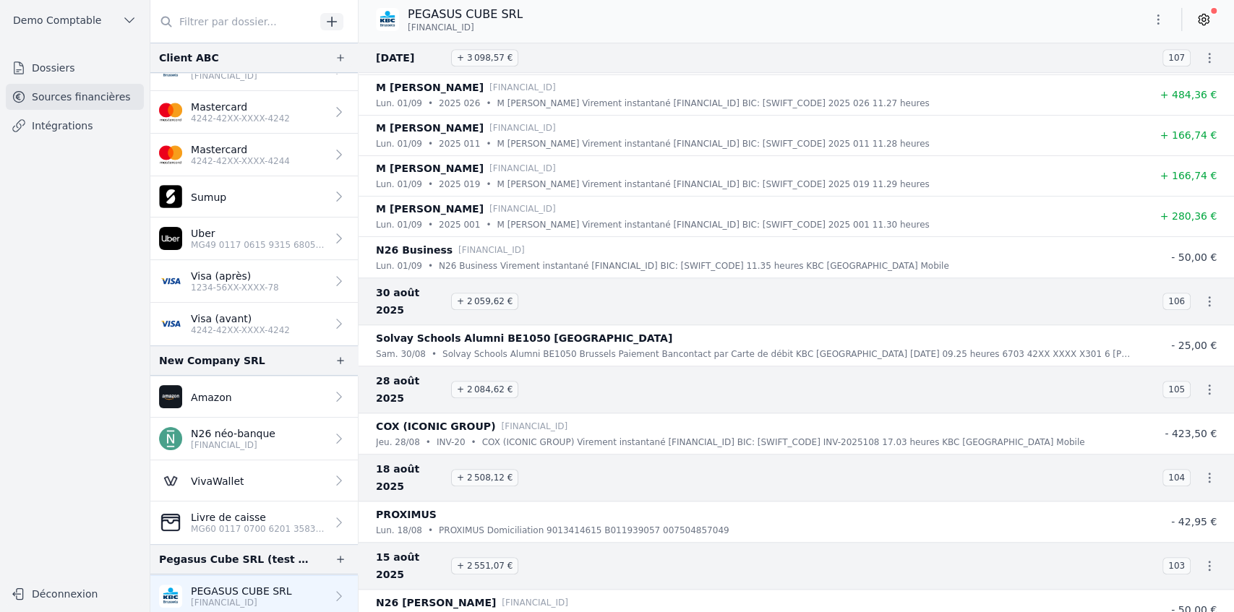
scroll to position [771, 0]
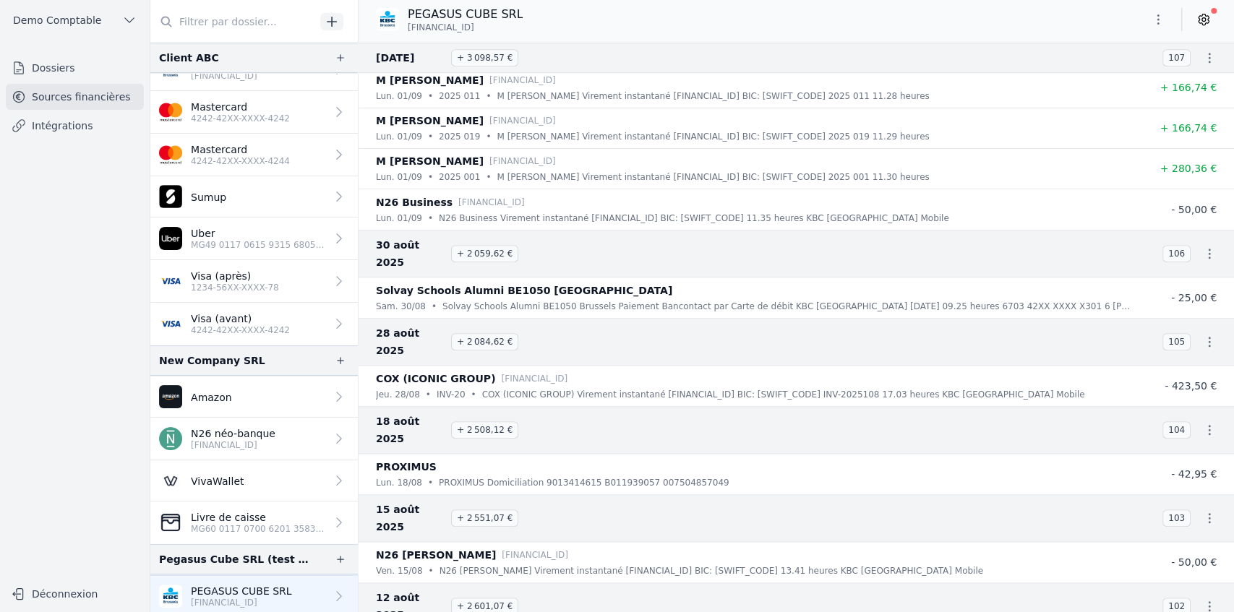
click at [1201, 19] on icon at bounding box center [1203, 19] width 14 height 14
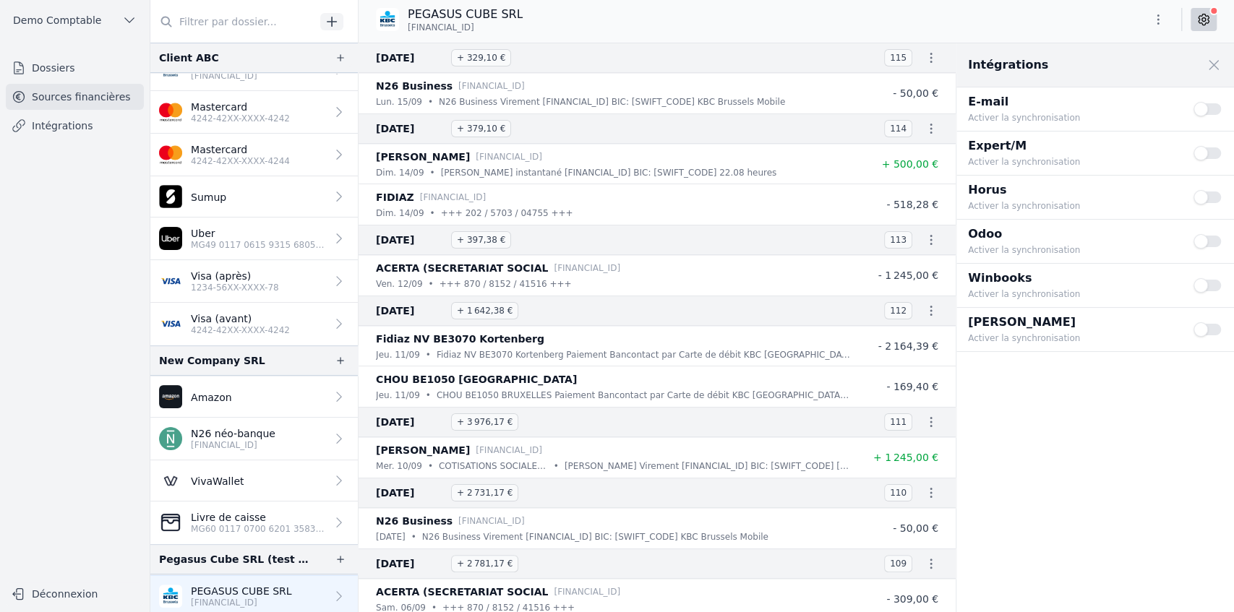
click at [1204, 198] on button "Use setting" at bounding box center [1207, 197] width 29 height 14
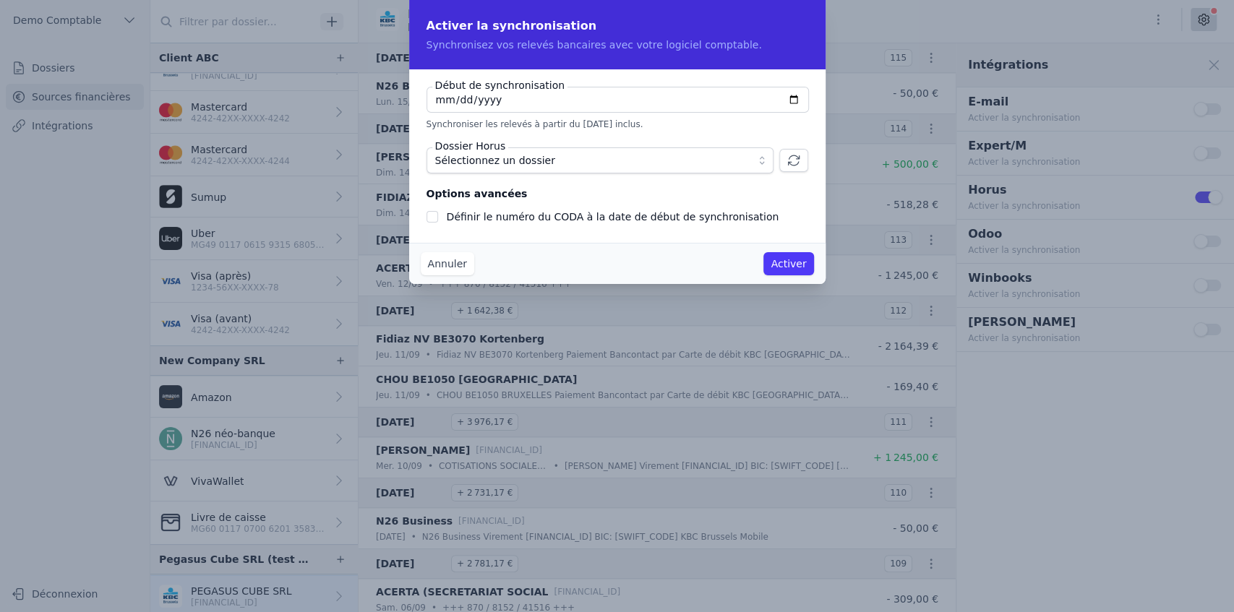
click at [792, 101] on input "[DATE]" at bounding box center [617, 100] width 382 height 26
type input "[DATE]"
checkbox input "false"
type input "[DATE]"
click at [483, 166] on span "Sélectionnez un dossier" at bounding box center [495, 160] width 120 height 17
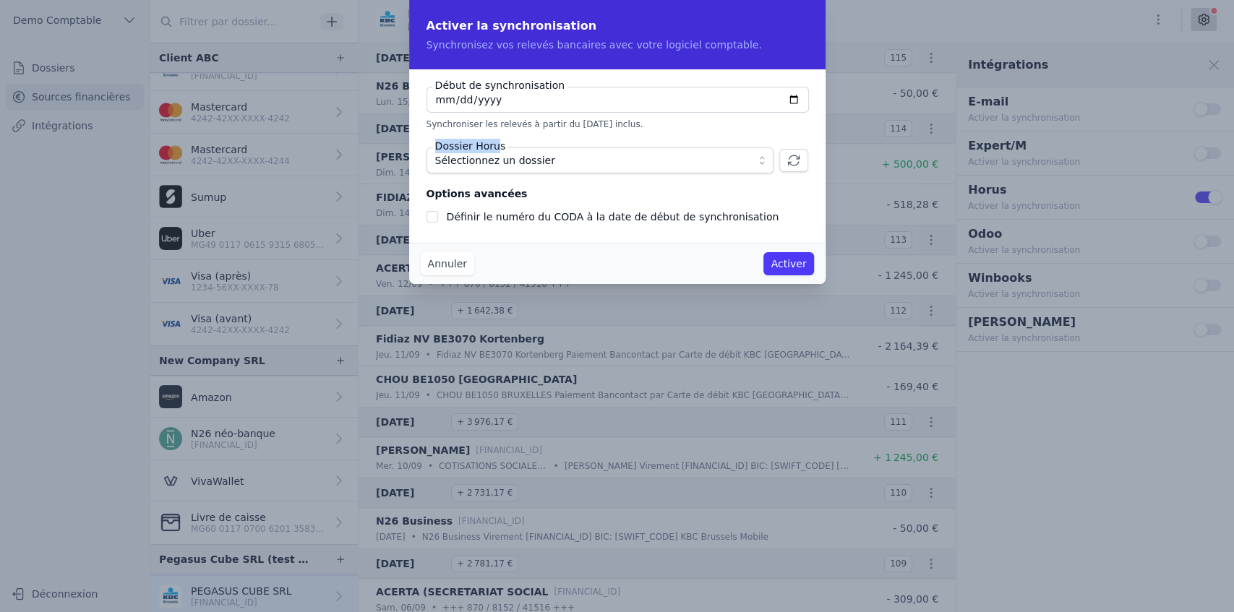
drag, startPoint x: 434, startPoint y: 147, endPoint x: 494, endPoint y: 145, distance: 60.8
click at [494, 145] on label "Dossier Horus" at bounding box center [470, 146] width 77 height 14
click at [539, 165] on span "Sélectionnez un dossier" at bounding box center [495, 160] width 120 height 17
drag, startPoint x: 438, startPoint y: 146, endPoint x: 539, endPoint y: 158, distance: 101.9
click at [539, 158] on div "Dossier Horus Sélectionnez un dossier" at bounding box center [617, 160] width 382 height 26
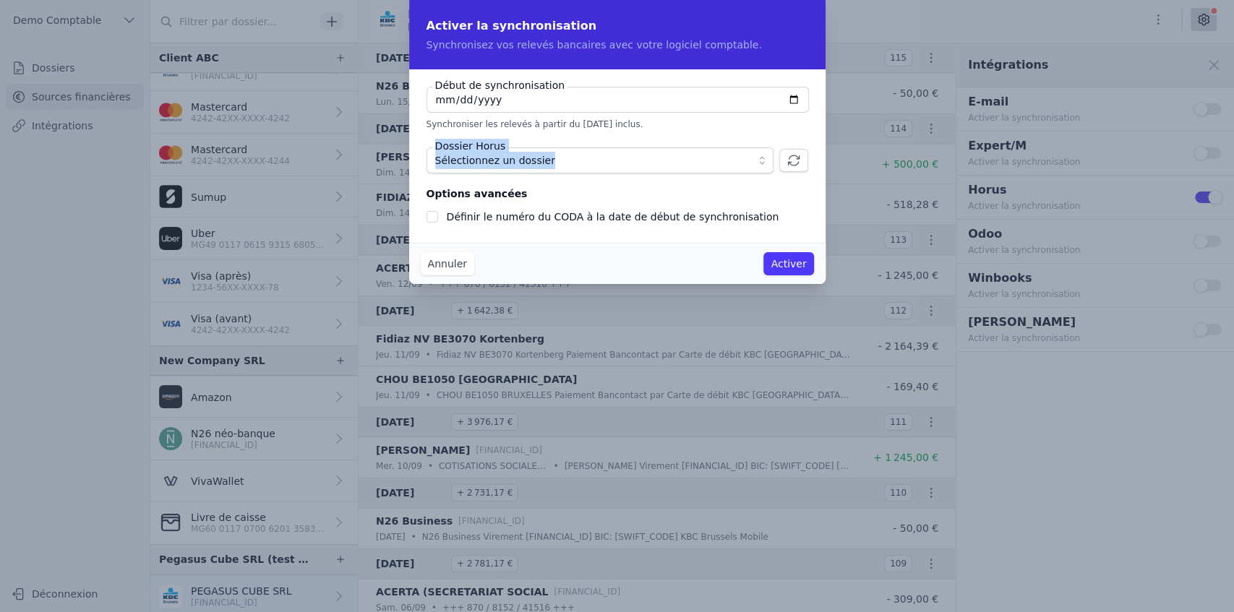
click at [445, 149] on label "Dossier Horus" at bounding box center [470, 146] width 77 height 14
drag, startPoint x: 435, startPoint y: 147, endPoint x: 503, endPoint y: 151, distance: 68.0
click at [503, 151] on div "Dossier Horus Sélectionnez un dossier" at bounding box center [617, 160] width 382 height 26
click at [447, 265] on button "Annuler" at bounding box center [447, 263] width 53 height 23
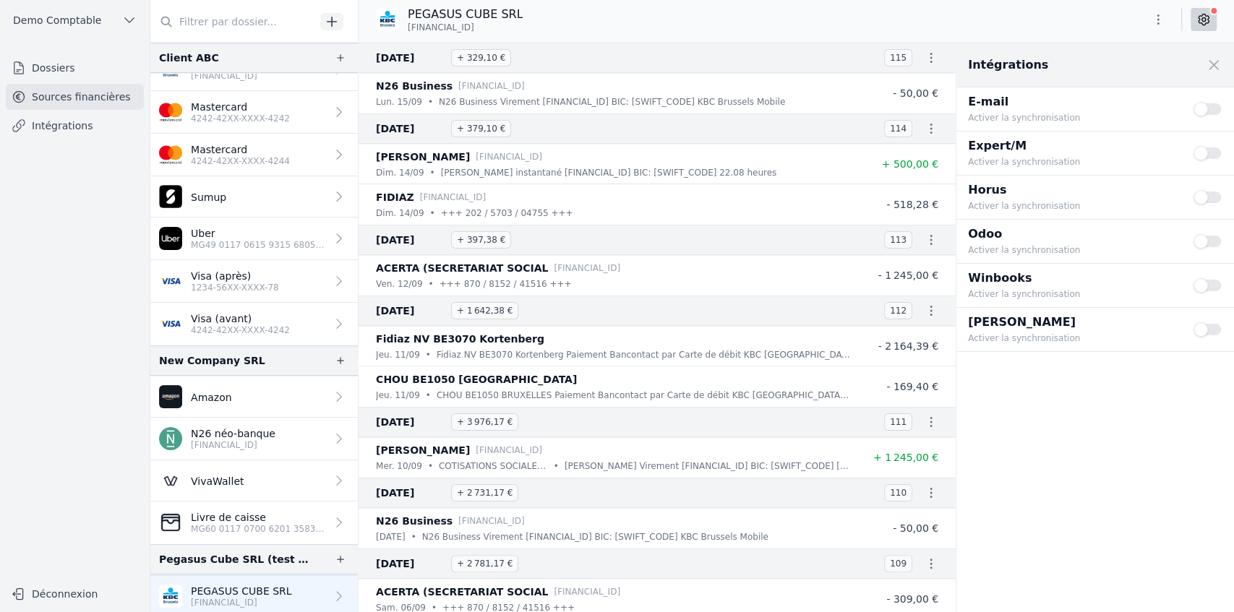
click at [228, 276] on p "Visa (après)" at bounding box center [235, 276] width 88 height 14
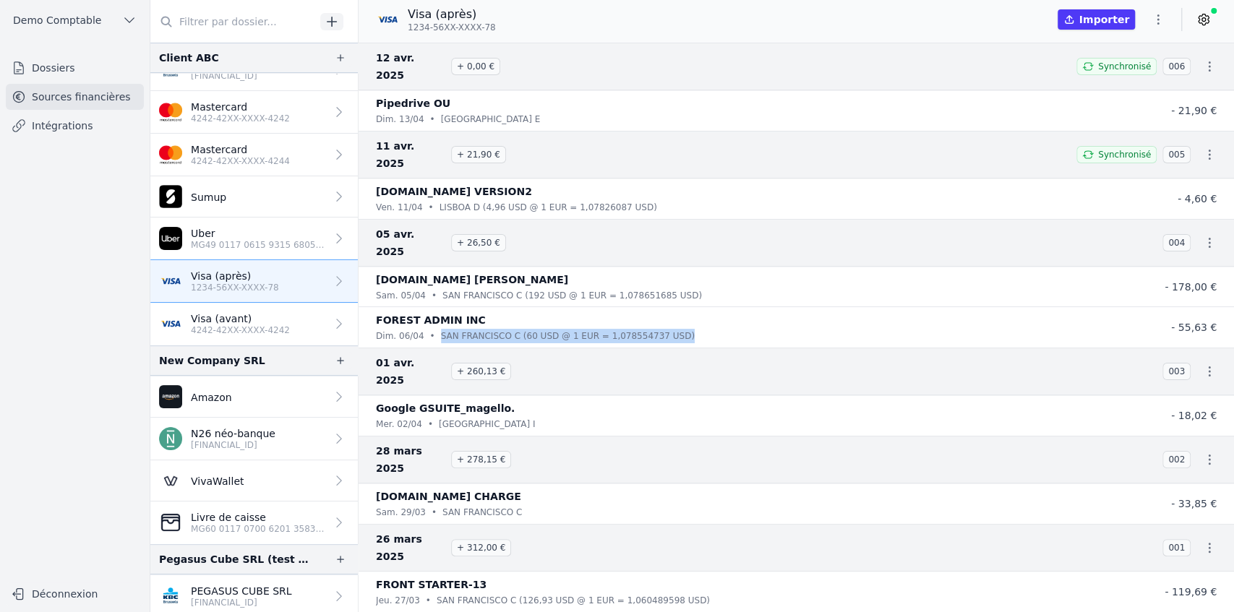
drag, startPoint x: 430, startPoint y: 283, endPoint x: 680, endPoint y: 287, distance: 250.1
click at [680, 329] on div "[DATE] • [GEOGRAPHIC_DATA][PERSON_NAME] C (60 USD @ 1 EUR = 1,078554737 USD)" at bounding box center [753, 336] width 754 height 14
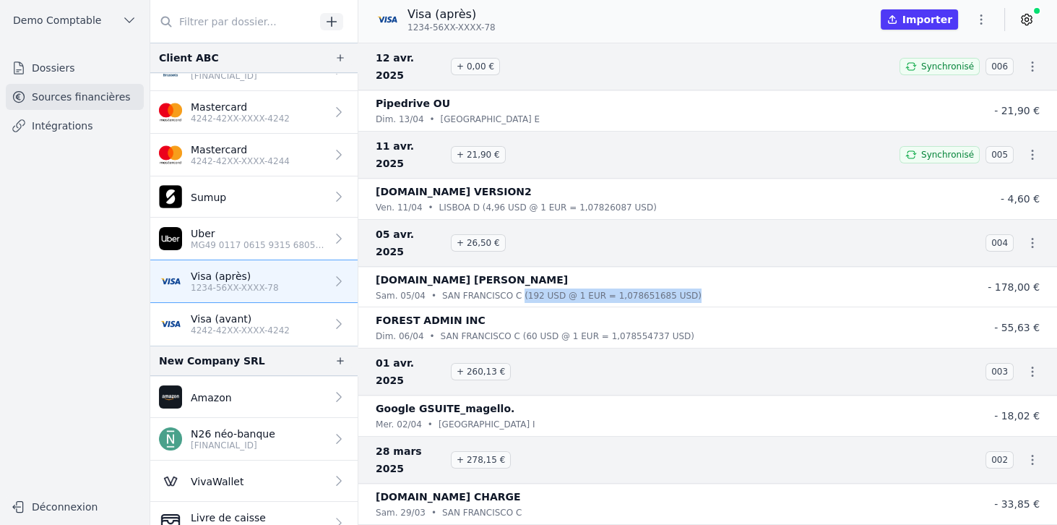
drag, startPoint x: 507, startPoint y: 241, endPoint x: 664, endPoint y: 241, distance: 156.1
click at [664, 288] on div "[DATE] • [GEOGRAPHIC_DATA][PERSON_NAME] C (192 USD @ 1 EUR = 1,078651685 USD)" at bounding box center [665, 295] width 578 height 14
drag, startPoint x: 973, startPoint y: 233, endPoint x: 1054, endPoint y: 233, distance: 81.0
click at [1054, 233] on nav "[DATE] + 0,00 € Synchronisé 006 Pipedrive OU [DATE] • [GEOGRAPHIC_DATA] E - 21,…" at bounding box center [708, 284] width 699 height 482
drag, startPoint x: 686, startPoint y: 244, endPoint x: 507, endPoint y: 236, distance: 178.7
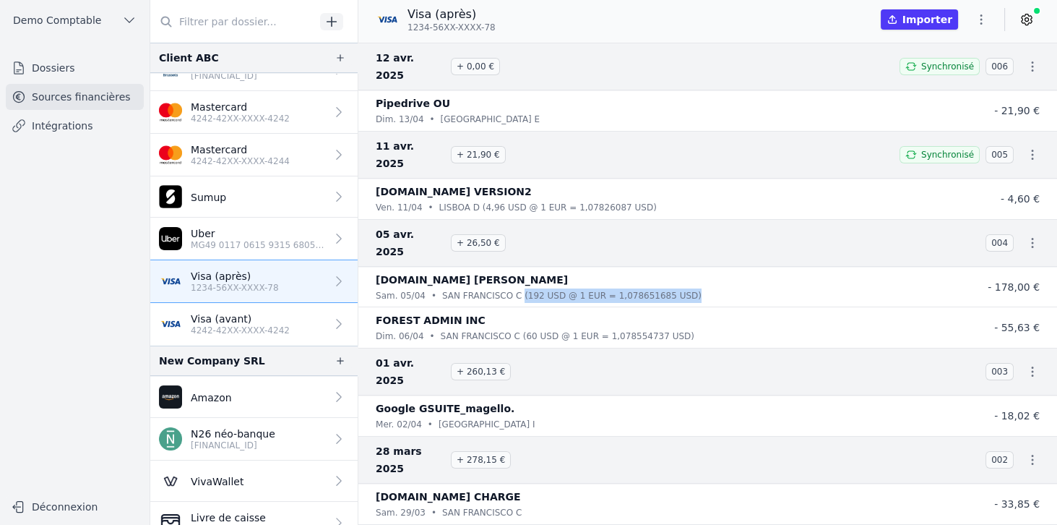
click at [507, 288] on div "[DATE] • [GEOGRAPHIC_DATA][PERSON_NAME] C (192 USD @ 1 EUR = 1,078651685 USD)" at bounding box center [665, 295] width 578 height 14
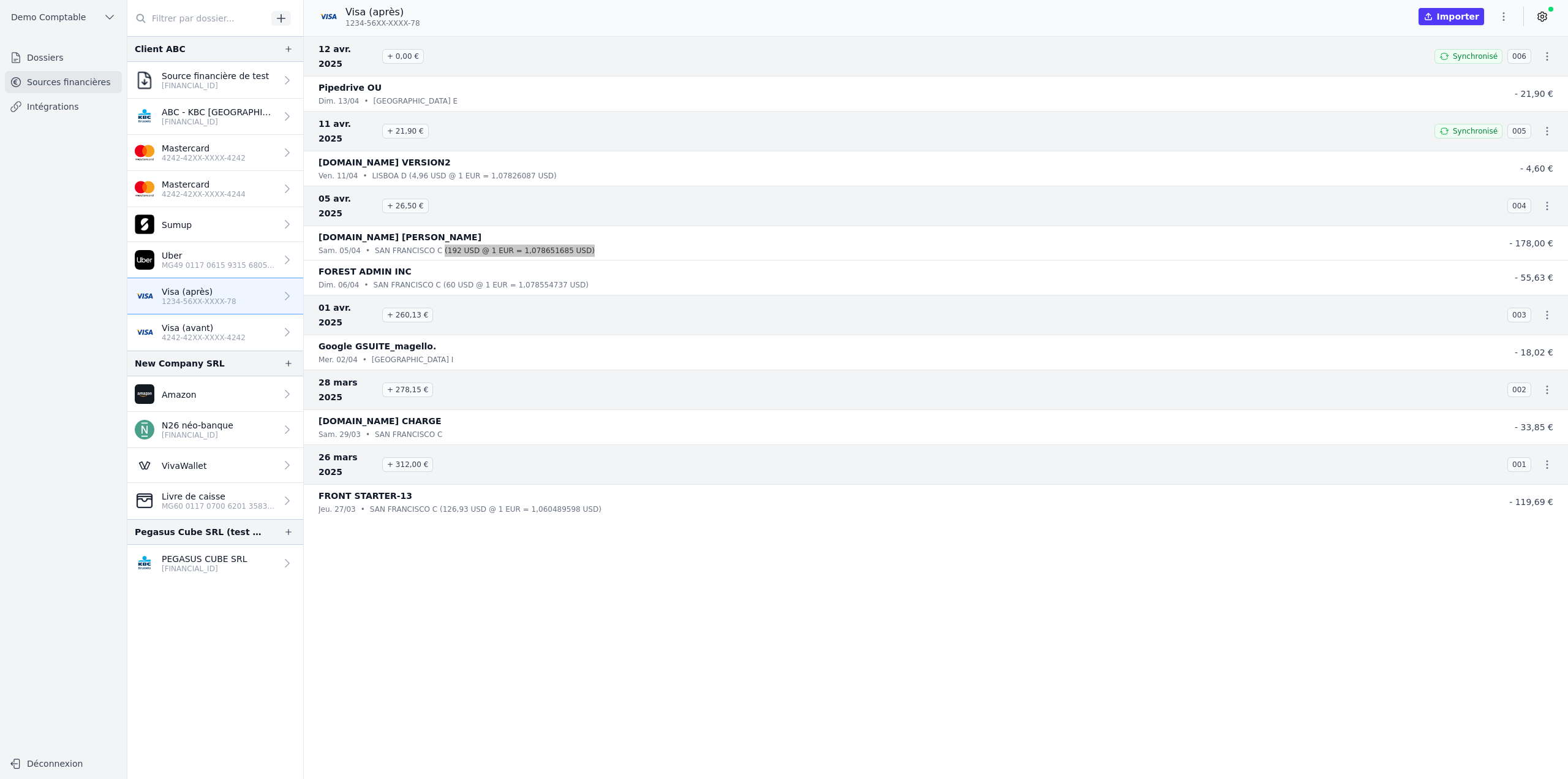
scroll to position [0, 0]
